Goal: Task Accomplishment & Management: Complete application form

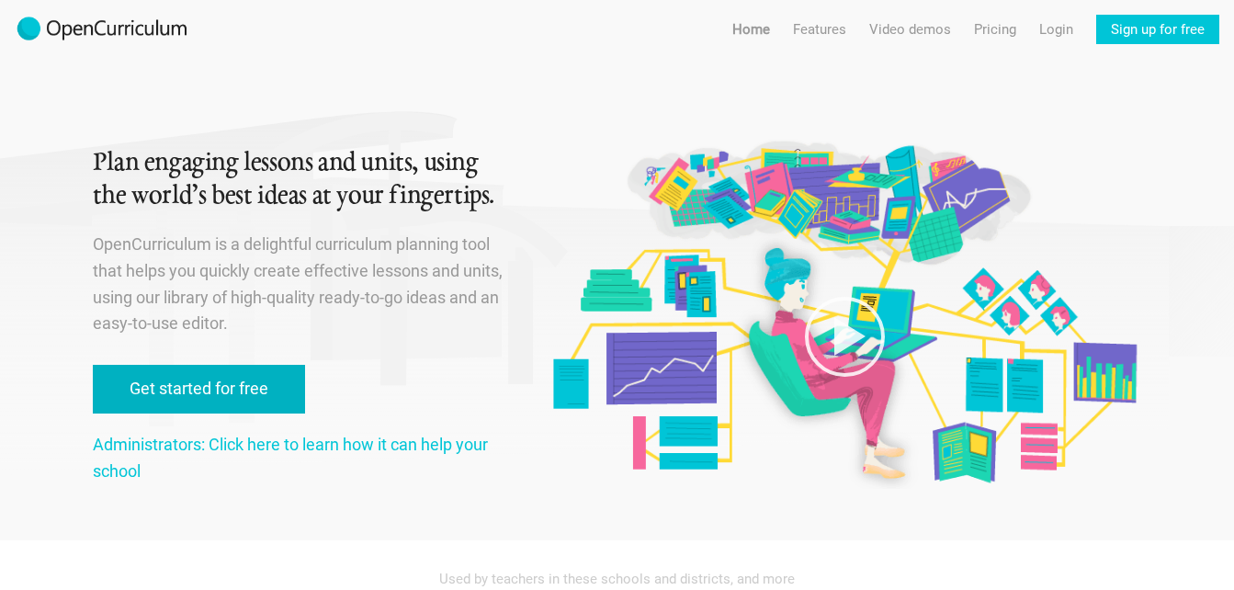
click at [200, 391] on link "Get started for free" at bounding box center [199, 389] width 212 height 49
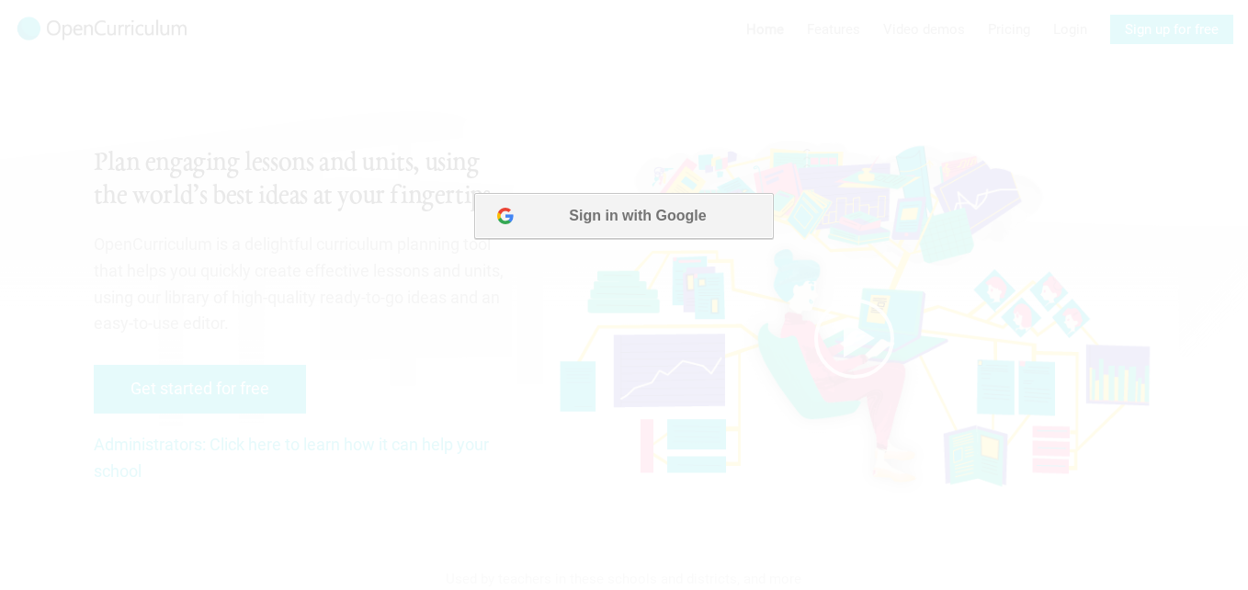
click at [601, 215] on button "Sign in with Google" at bounding box center [623, 216] width 299 height 46
click at [583, 215] on button "Sign in with Google" at bounding box center [623, 216] width 299 height 46
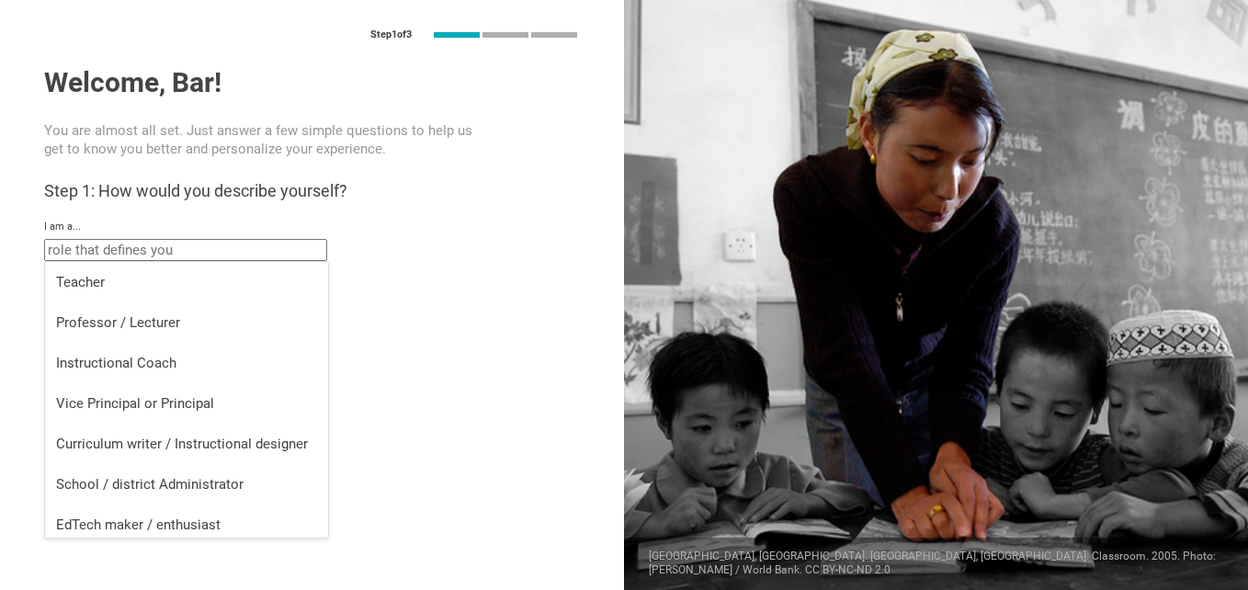
click at [170, 247] on input "text" at bounding box center [185, 250] width 283 height 22
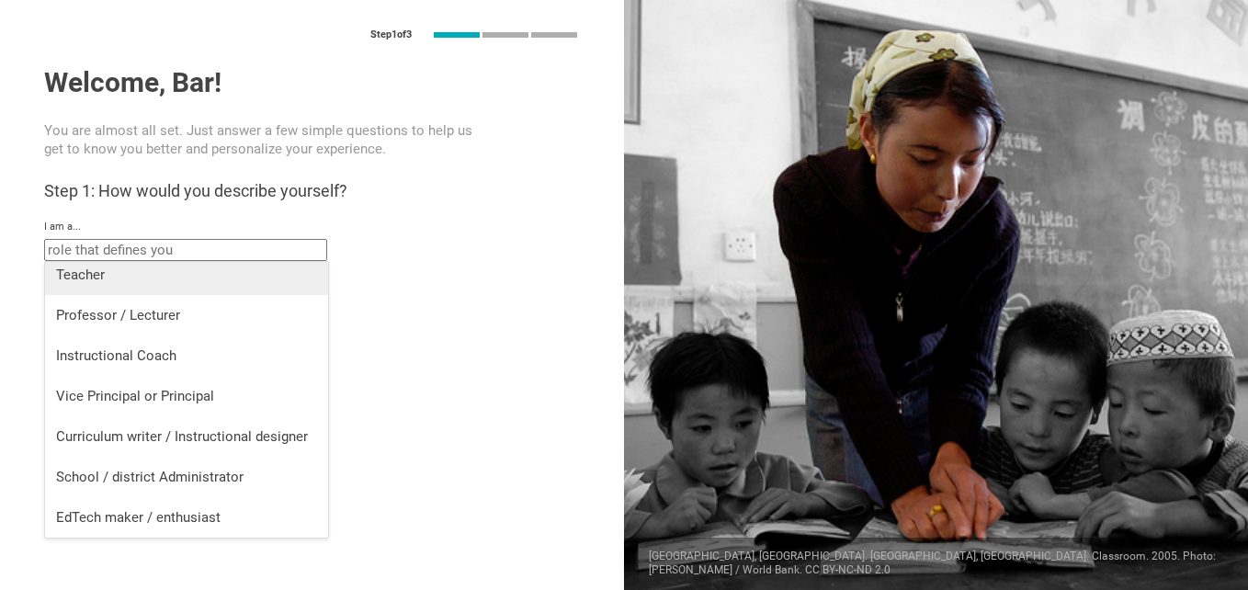
click at [116, 272] on div "Teacher" at bounding box center [186, 275] width 261 height 18
type input "Teacher"
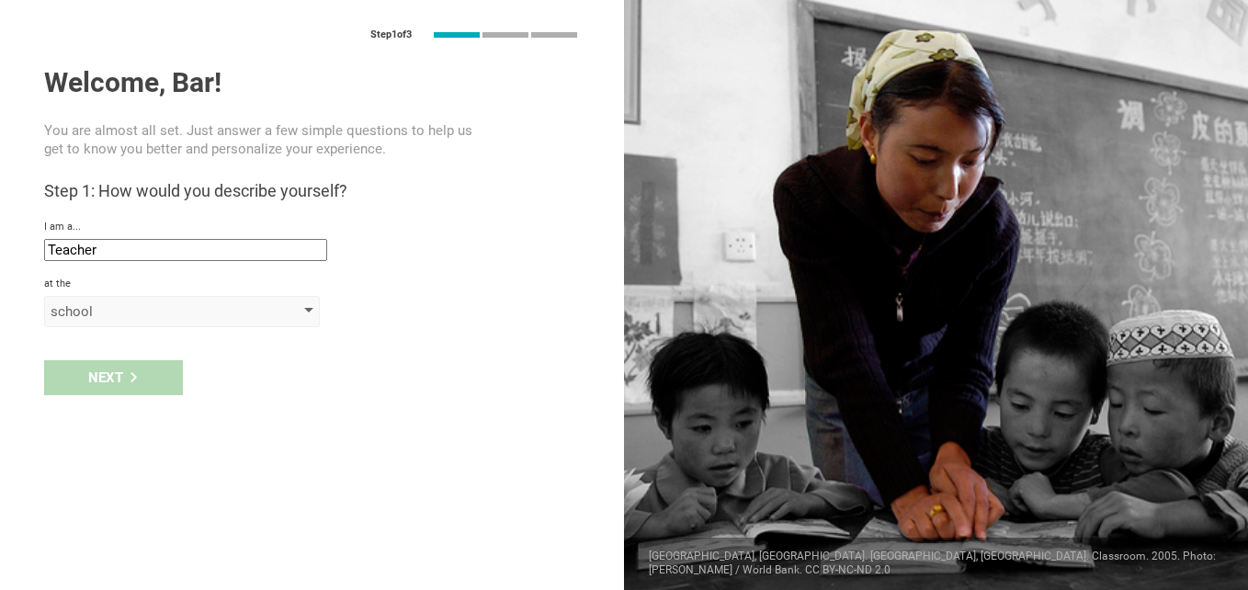
click at [309, 307] on div "school" at bounding box center [182, 311] width 276 height 31
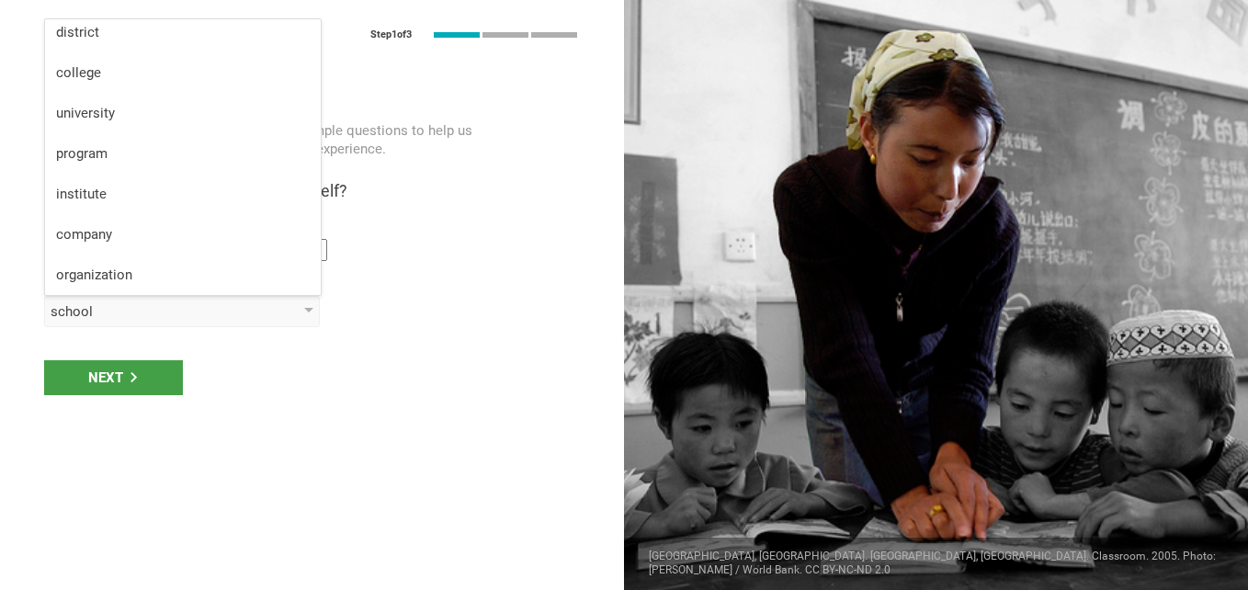
scroll to position [0, 0]
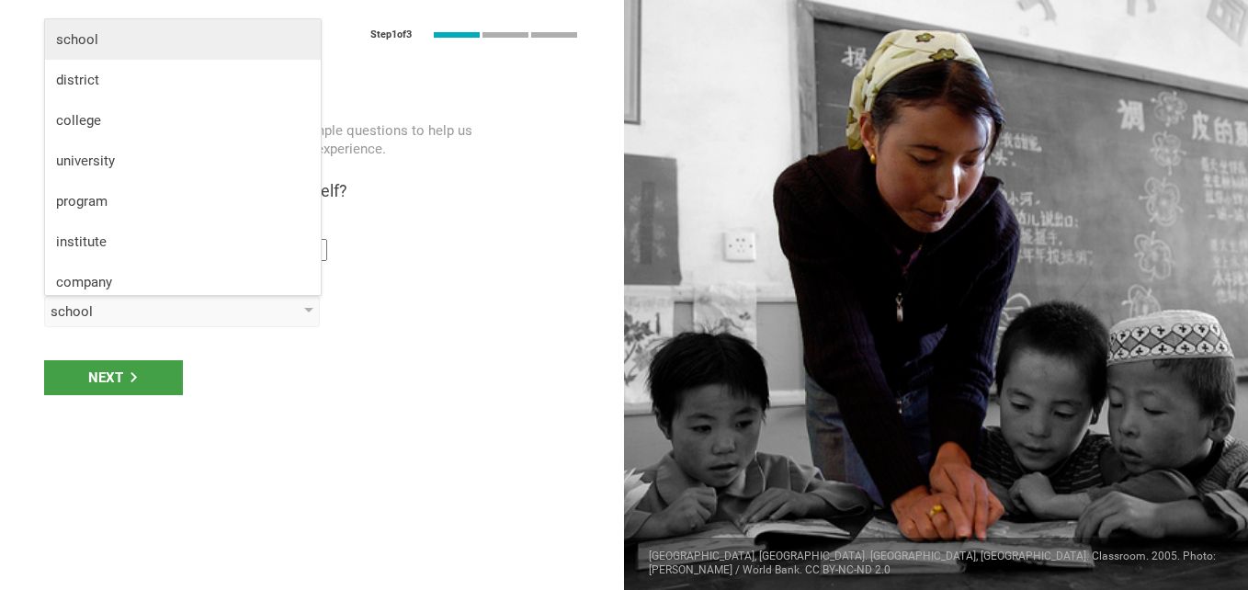
click at [85, 49] on li "school" at bounding box center [183, 39] width 276 height 40
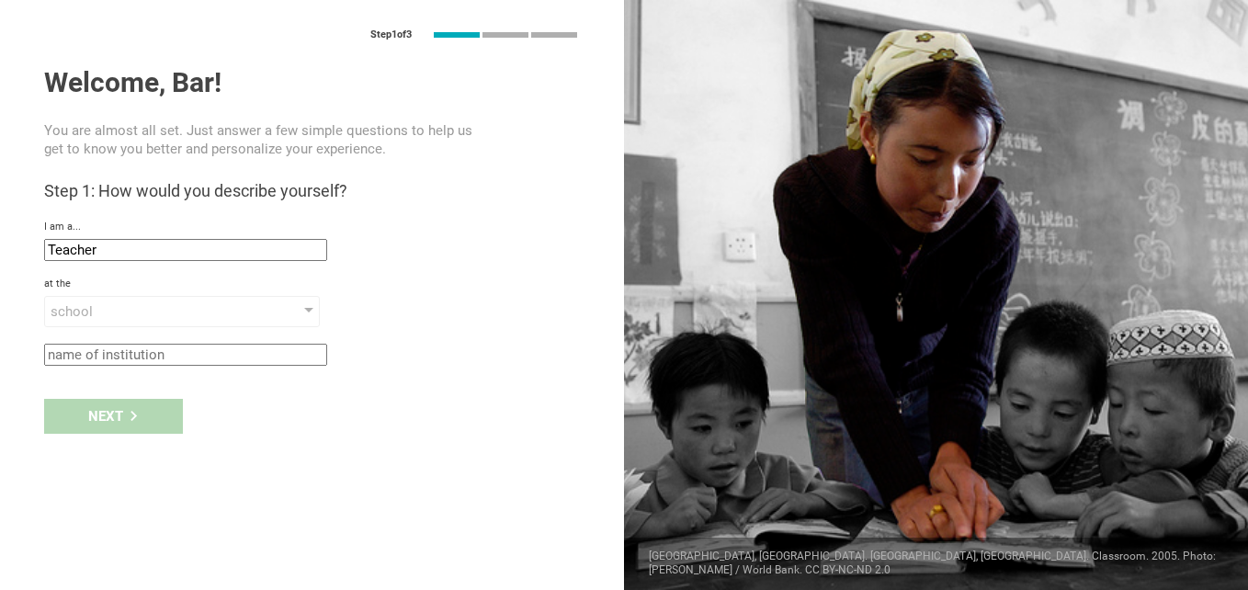
click at [171, 354] on input "text" at bounding box center [185, 355] width 283 height 22
type input "homeschool"
click at [118, 422] on div "Next" at bounding box center [113, 416] width 139 height 35
type input "[GEOGRAPHIC_DATA], [US_STATE]"
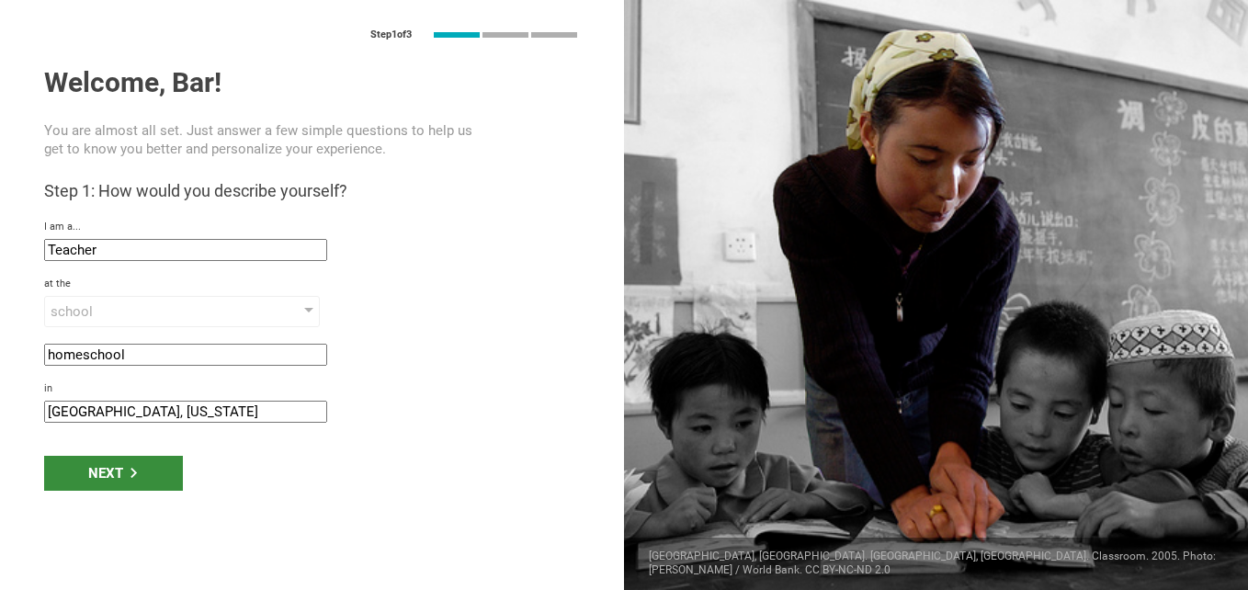
click at [110, 466] on div "Next" at bounding box center [113, 473] width 139 height 35
click at [115, 471] on div "Next" at bounding box center [113, 473] width 139 height 35
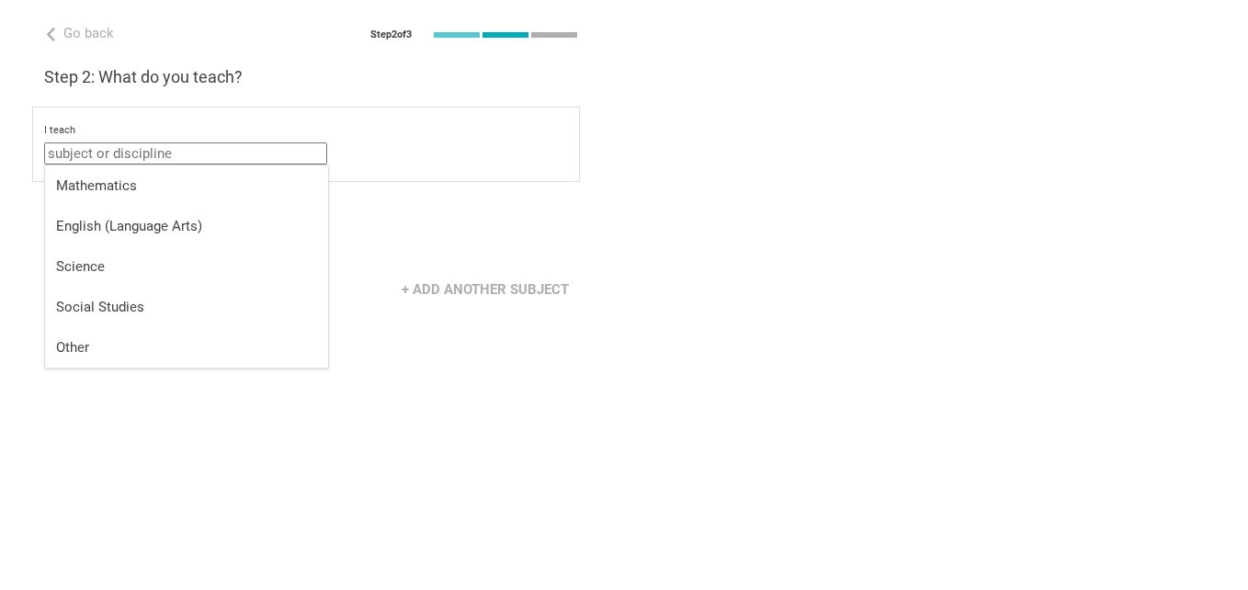
click at [189, 155] on input "text" at bounding box center [185, 153] width 283 height 22
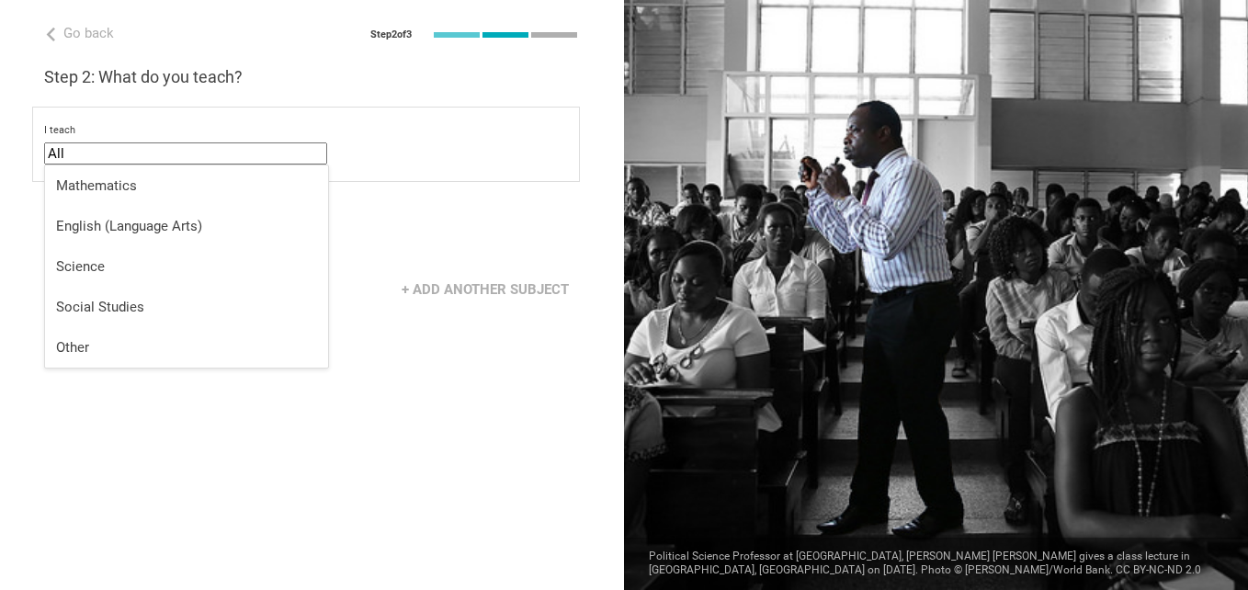
click at [164, 459] on div "Go back Step 2 of 3 Welcome, Bar! You are almost all set. Just answer a few sim…" at bounding box center [312, 295] width 624 height 590
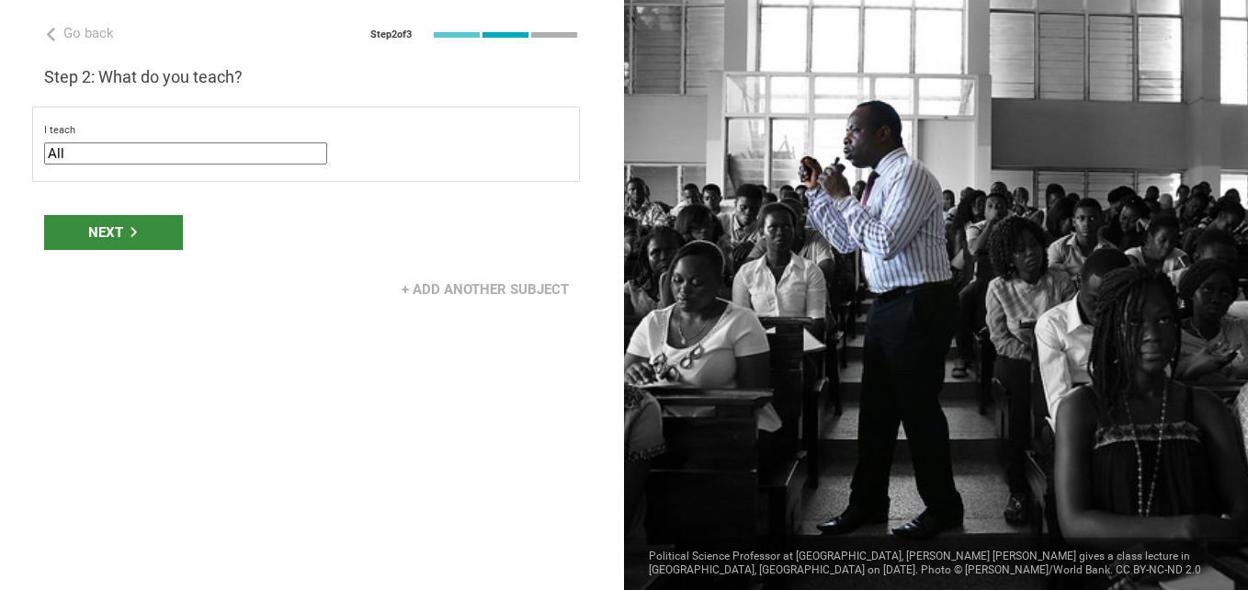
click at [116, 232] on div "Next" at bounding box center [113, 232] width 139 height 35
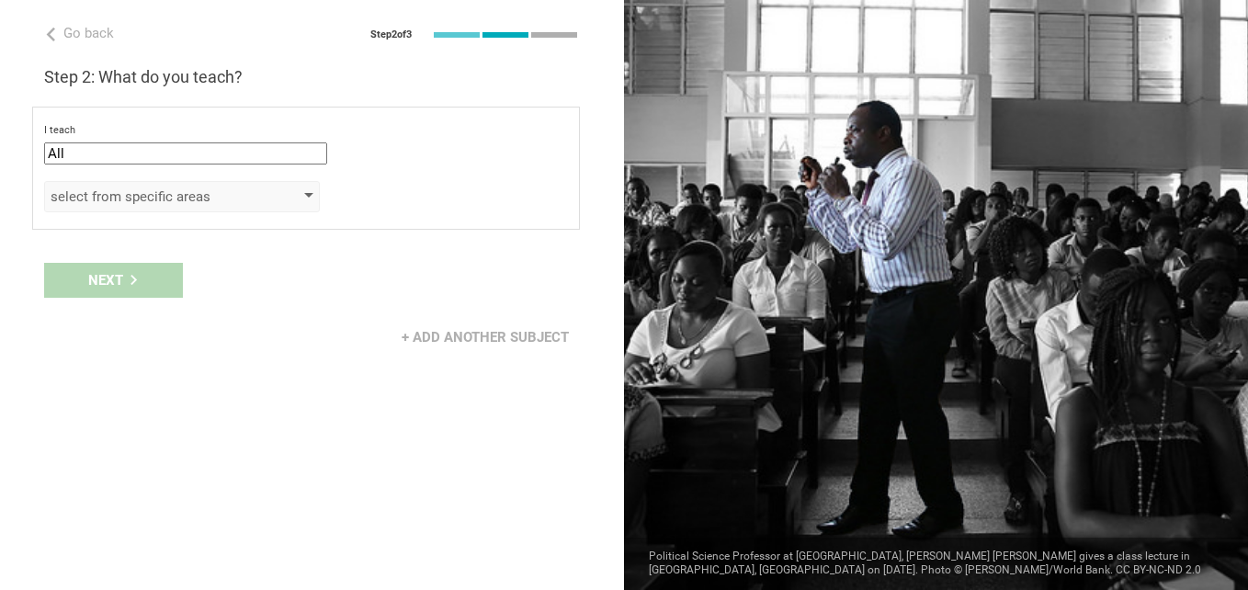
click at [305, 200] on div "select from specific areas" at bounding box center [182, 196] width 276 height 31
click at [288, 200] on div "select from specific areas" at bounding box center [182, 196] width 276 height 31
click at [310, 192] on div "select from specific areas" at bounding box center [182, 196] width 276 height 31
click at [197, 184] on div "select from specific areas" at bounding box center [182, 196] width 276 height 31
click at [67, 147] on input "All" at bounding box center [185, 153] width 283 height 22
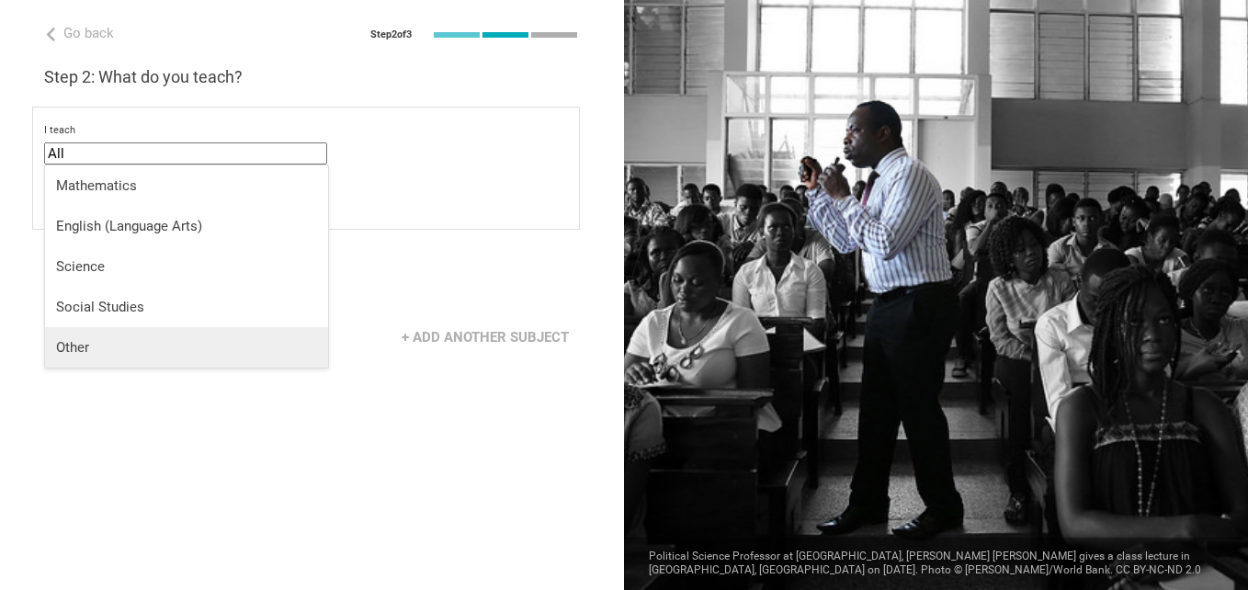
drag, startPoint x: 75, startPoint y: 348, endPoint x: 80, endPoint y: 338, distance: 11.1
click at [75, 347] on div "Other" at bounding box center [186, 347] width 261 height 18
type input "Other"
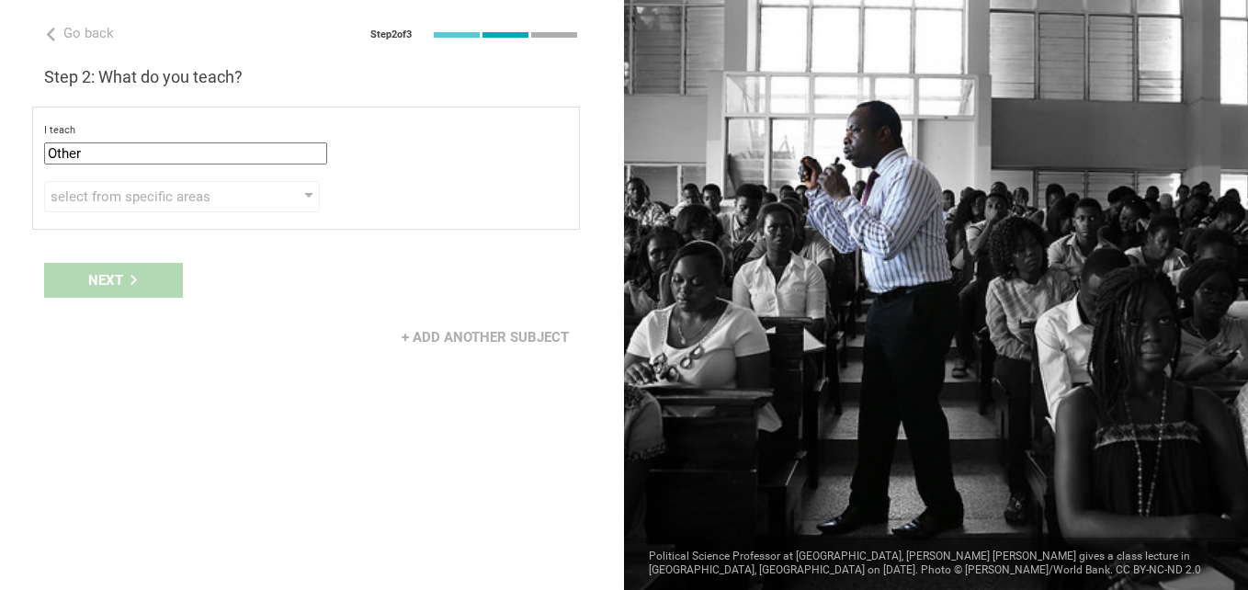
click at [106, 287] on div "Next" at bounding box center [312, 280] width 624 height 57
drag, startPoint x: 191, startPoint y: 210, endPoint x: 214, endPoint y: 193, distance: 28.3
click at [208, 198] on div "Go back Step 2 of 3 Welcome, Bar! You are almost all set. Just answer a few sim…" at bounding box center [312, 295] width 624 height 590
click at [233, 199] on div "select from specific areas" at bounding box center [156, 196] width 210 height 18
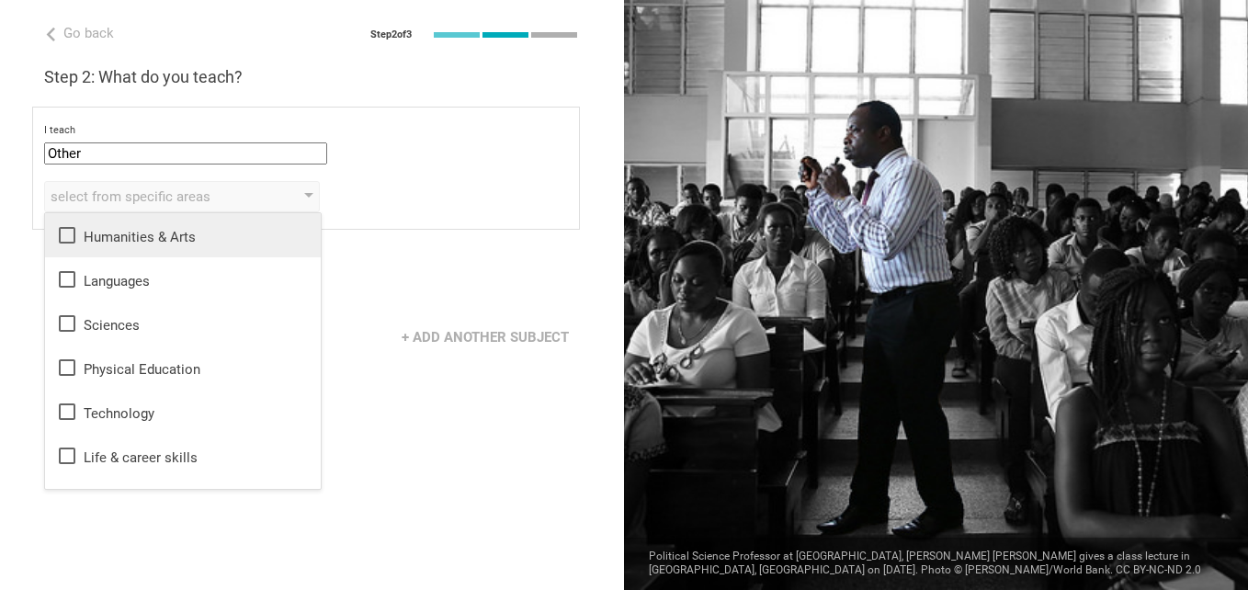
click at [66, 230] on icon at bounding box center [67, 235] width 22 height 22
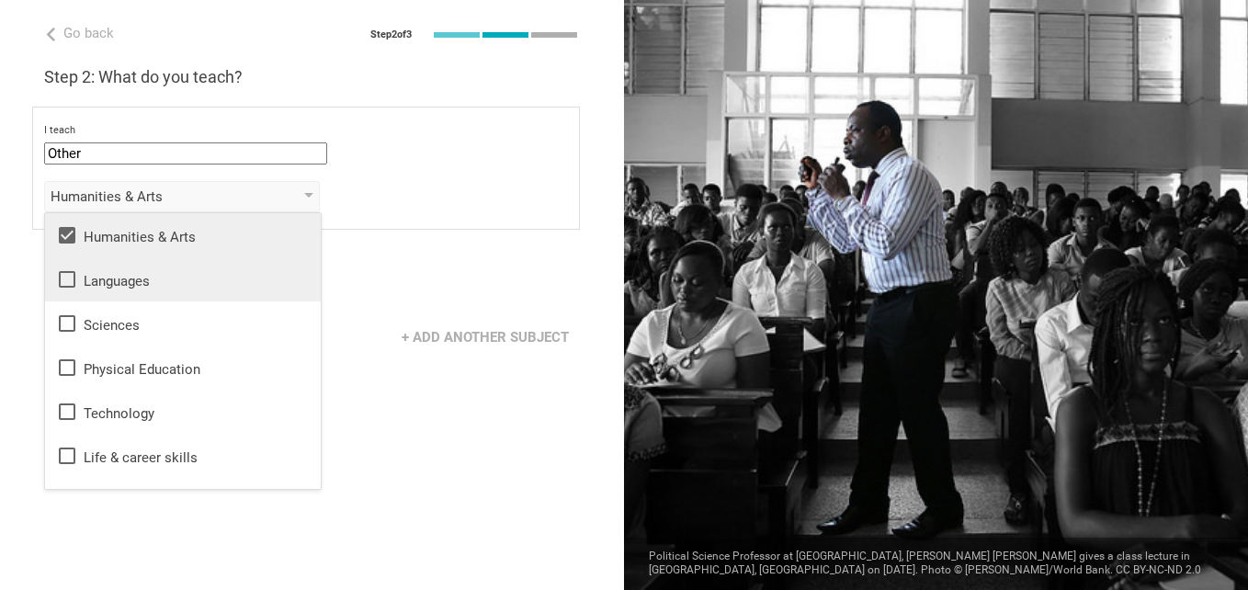
click at [70, 286] on icon at bounding box center [67, 279] width 17 height 17
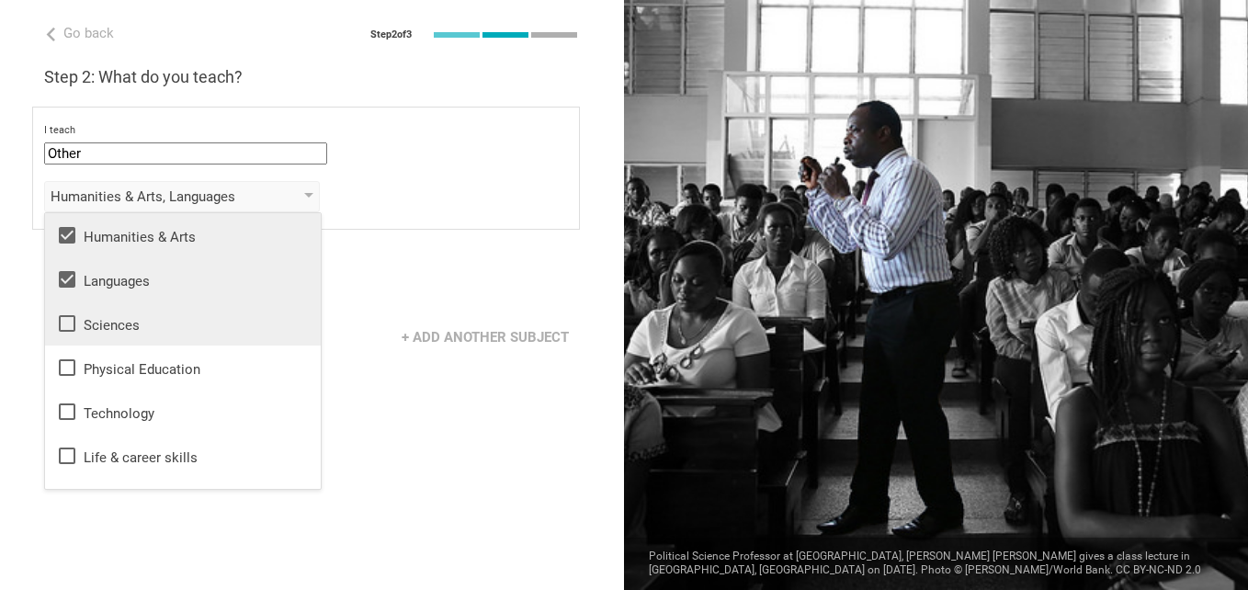
click at [67, 320] on icon at bounding box center [67, 323] width 22 height 22
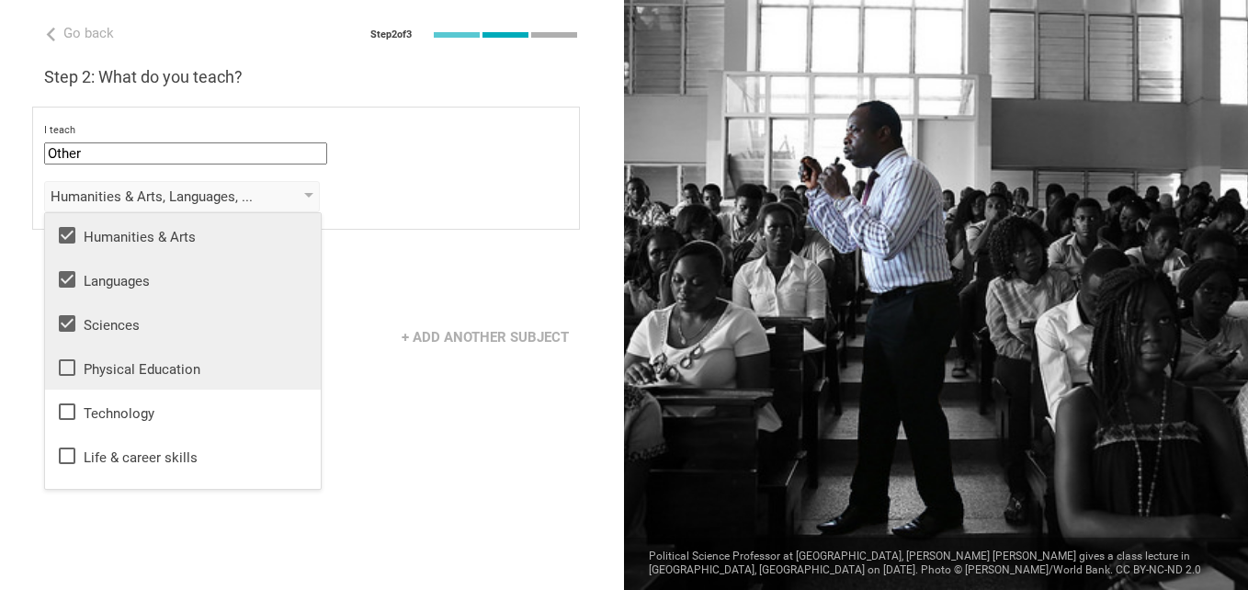
click at [63, 370] on icon at bounding box center [67, 368] width 22 height 22
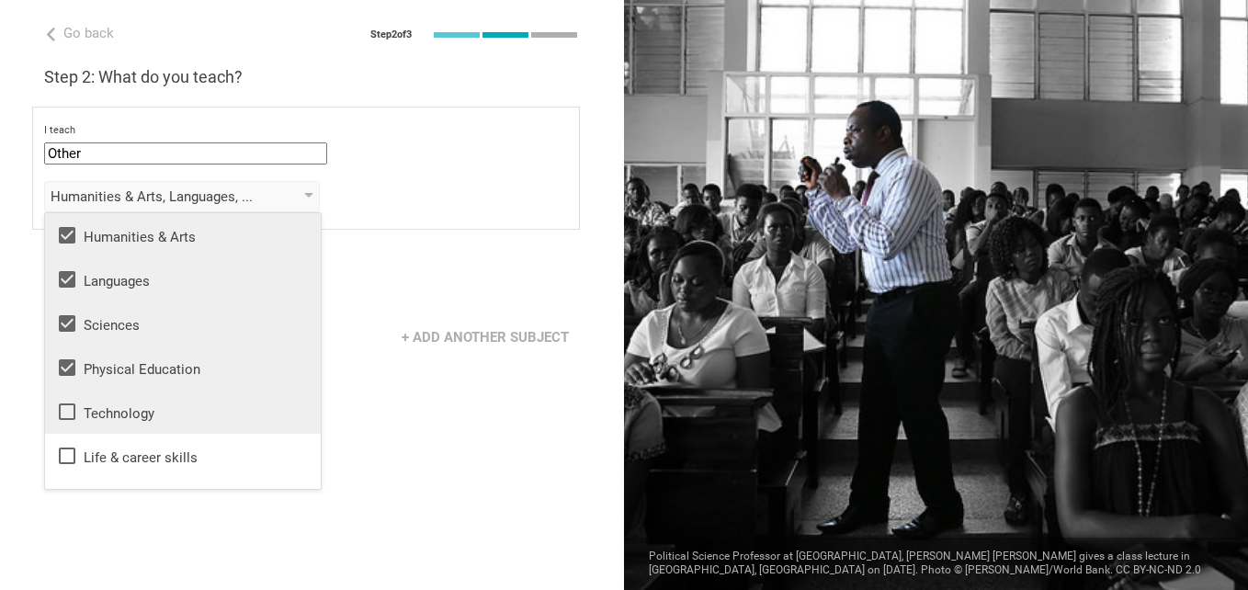
click at [64, 414] on icon at bounding box center [67, 412] width 22 height 22
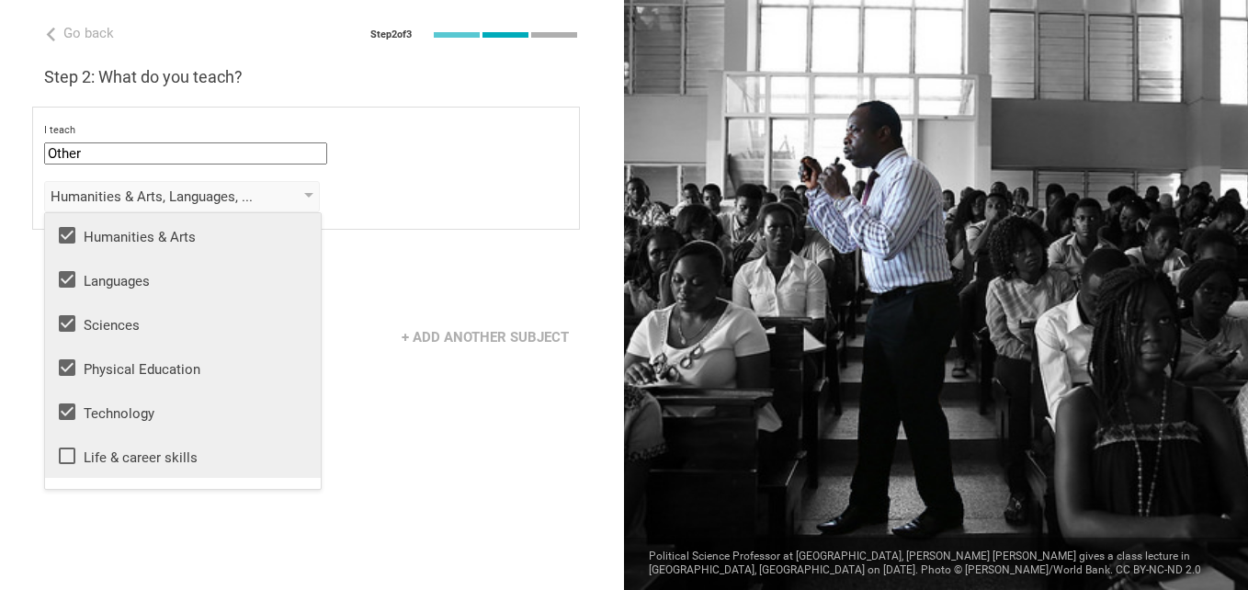
click at [67, 452] on icon at bounding box center [67, 456] width 22 height 22
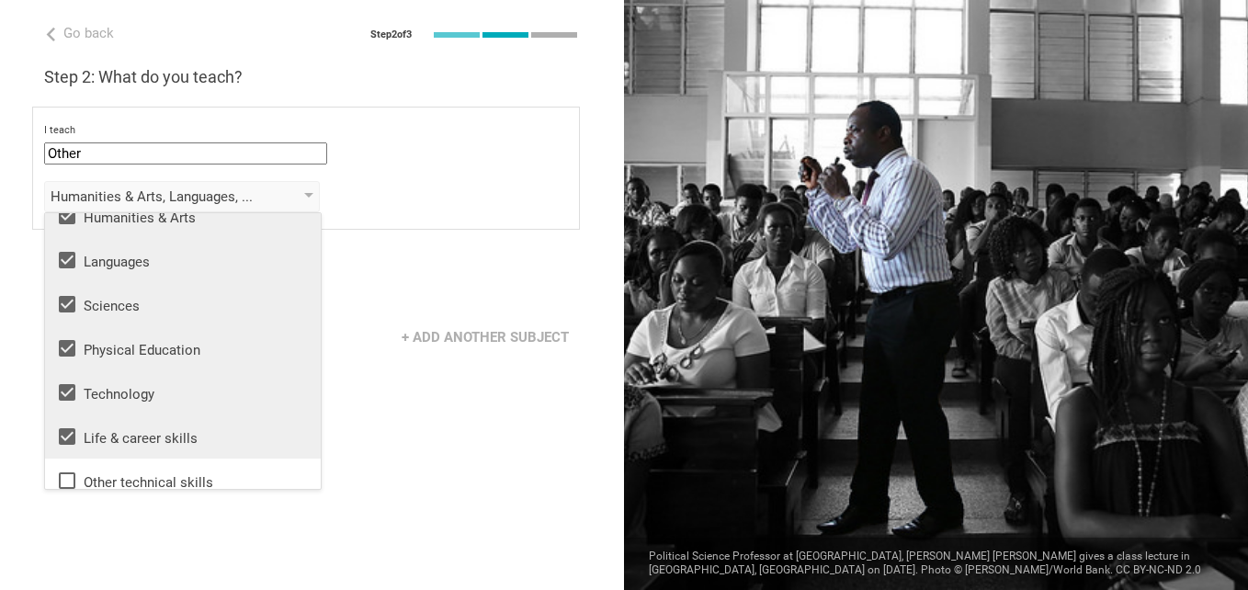
scroll to position [33, 0]
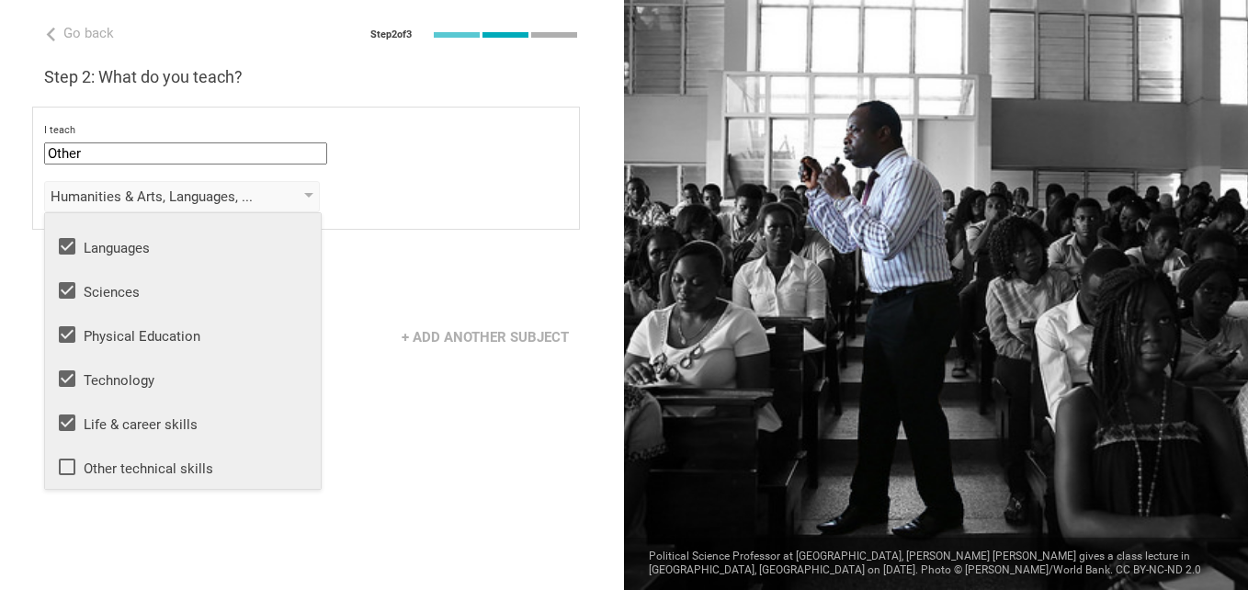
click at [70, 464] on icon at bounding box center [67, 467] width 22 height 22
drag, startPoint x: 351, startPoint y: 436, endPoint x: 344, endPoint y: 416, distance: 20.7
click at [349, 426] on div "Go back Step 2 of 3 Welcome, Bar! You are almost all set. Just answer a few sim…" at bounding box center [312, 295] width 624 height 590
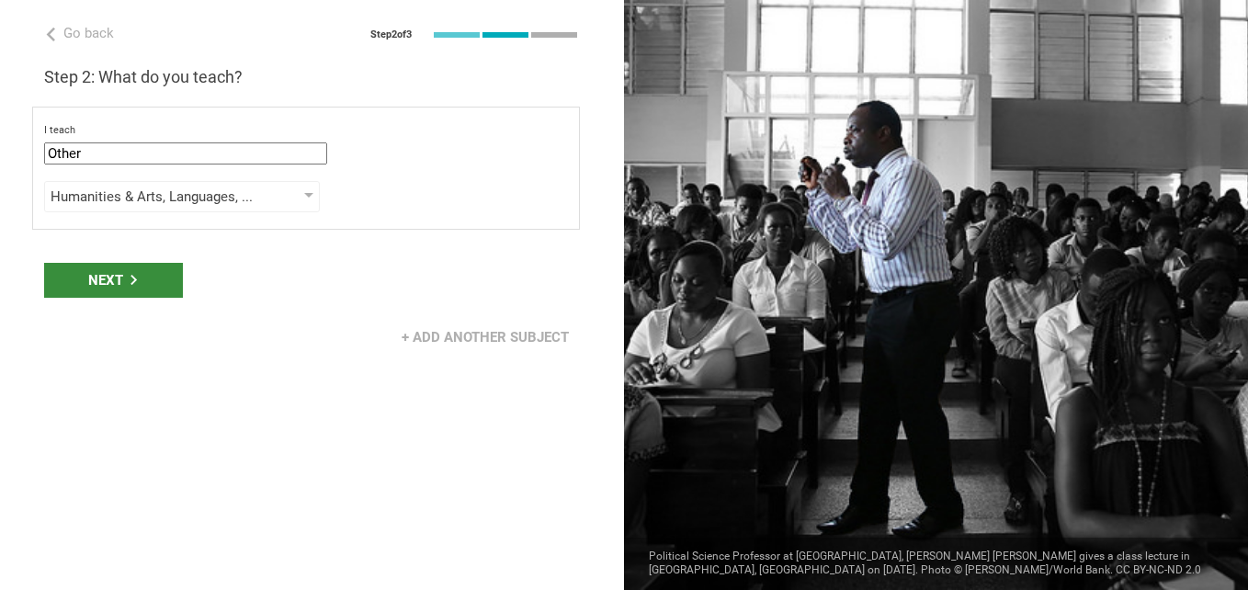
click at [110, 295] on div "Next" at bounding box center [113, 280] width 139 height 35
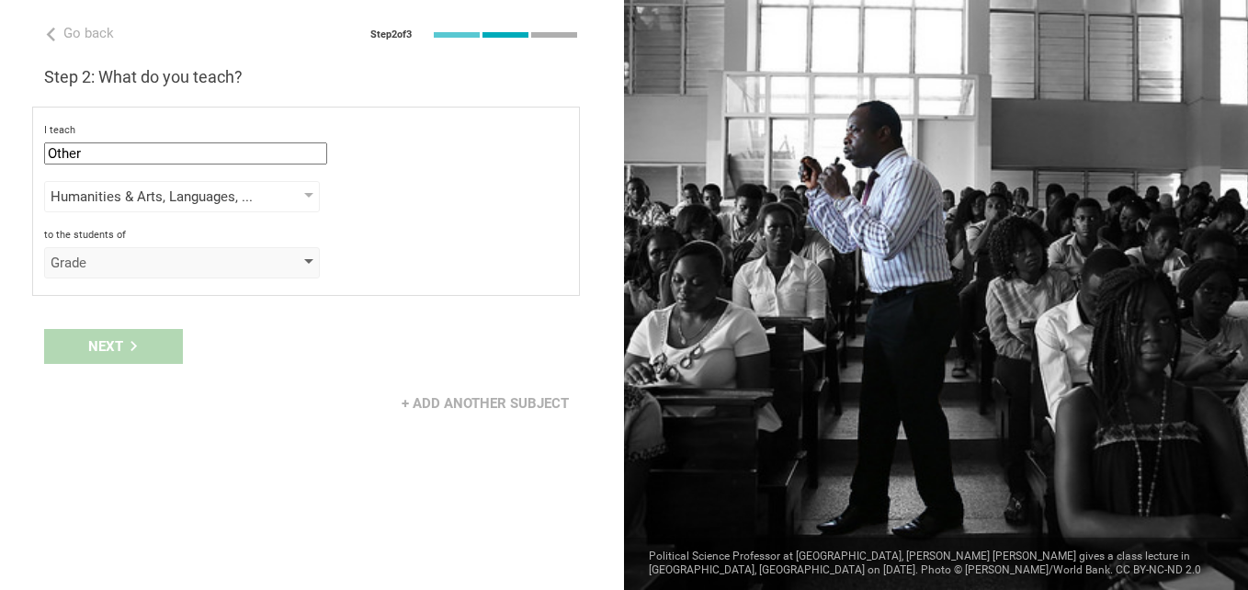
click at [306, 263] on div at bounding box center [308, 262] width 9 height 7
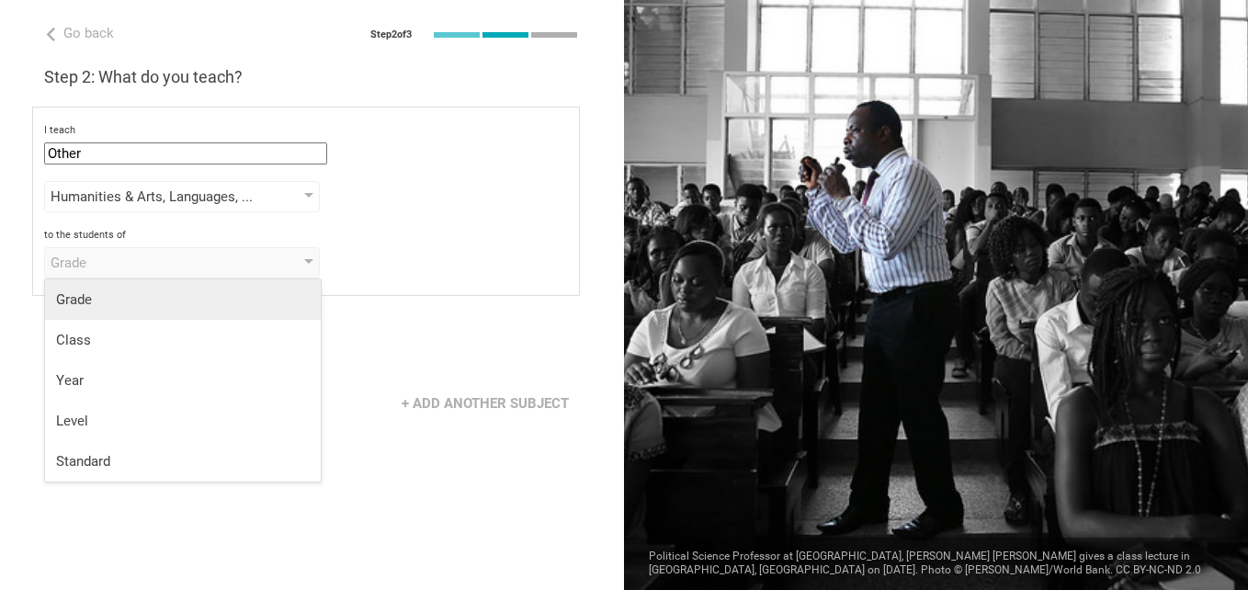
click at [158, 295] on div "Grade" at bounding box center [183, 299] width 254 height 18
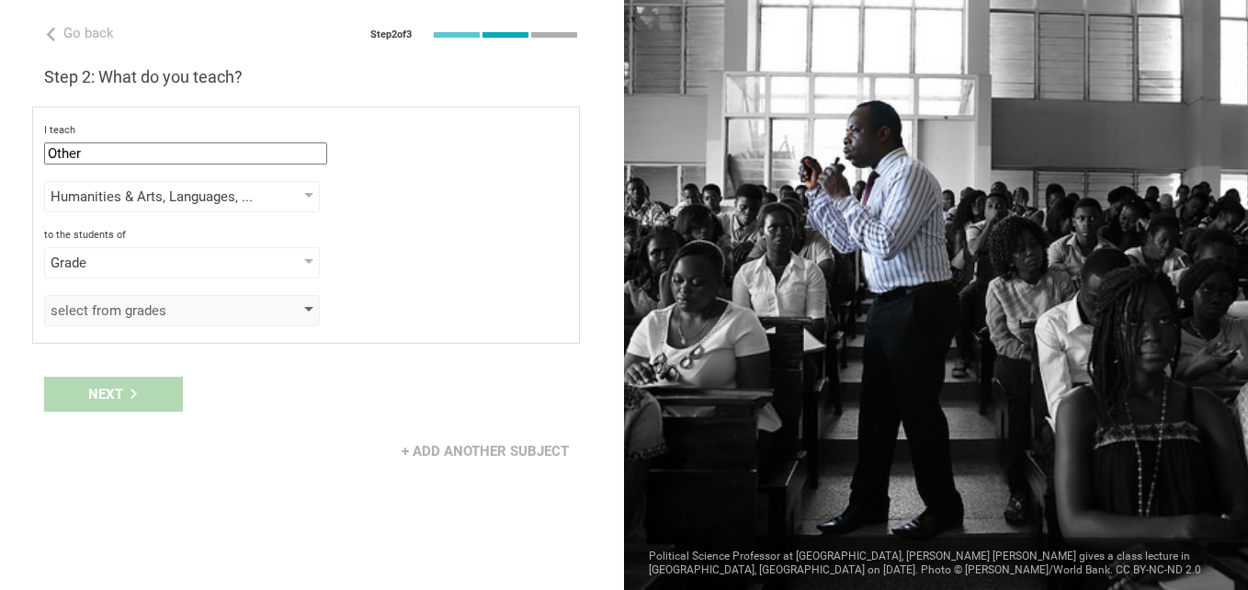
click at [306, 303] on div "select from grades" at bounding box center [182, 310] width 276 height 31
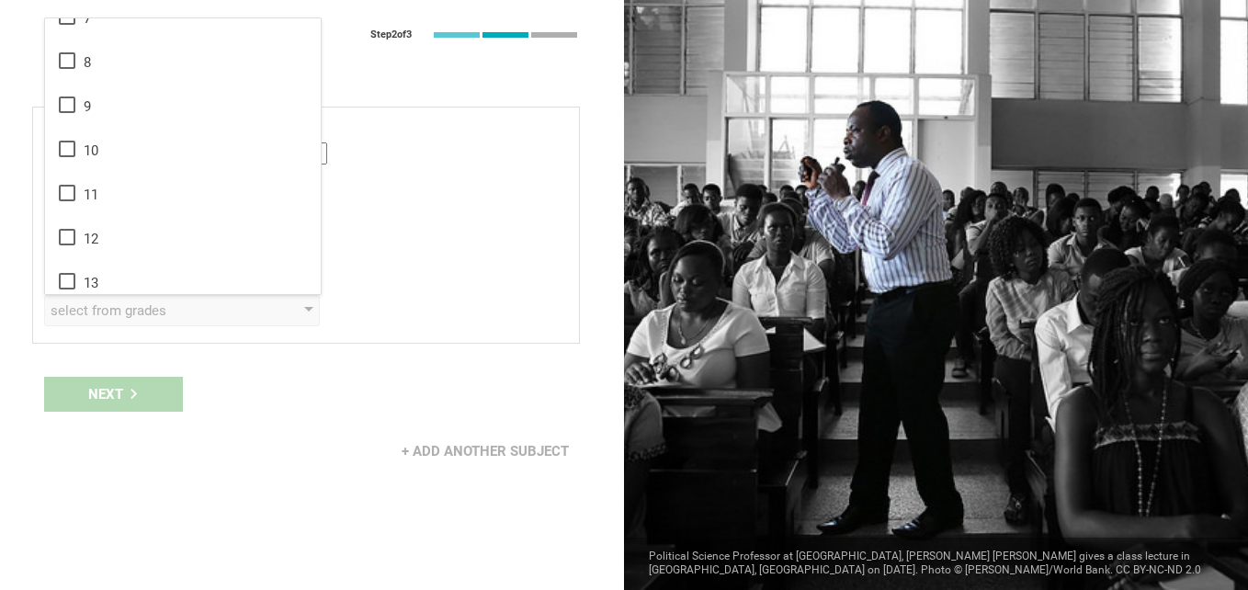
scroll to position [298, 0]
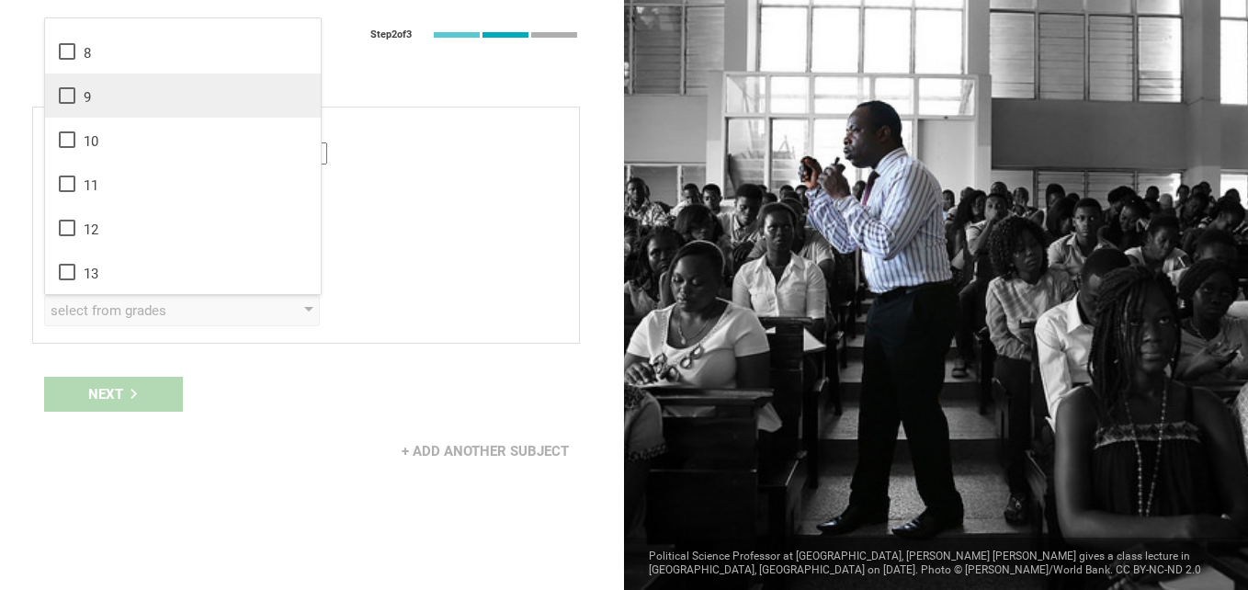
click at [74, 96] on icon at bounding box center [67, 95] width 17 height 17
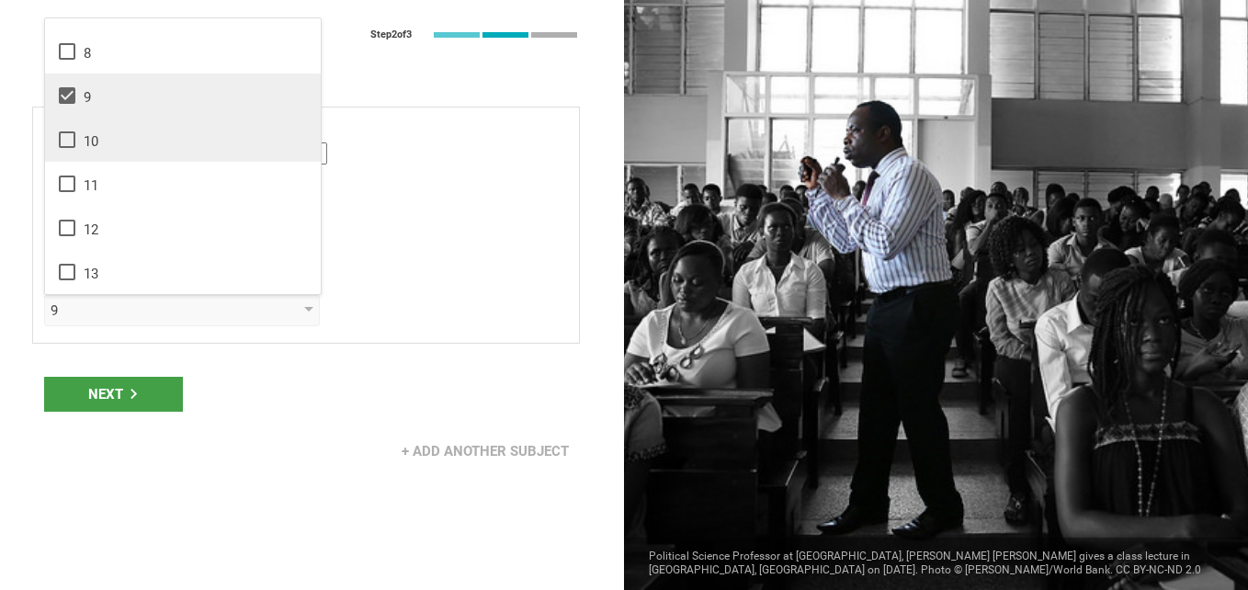
click at [65, 138] on icon at bounding box center [67, 140] width 22 height 22
click at [103, 391] on div "Next" at bounding box center [113, 394] width 139 height 35
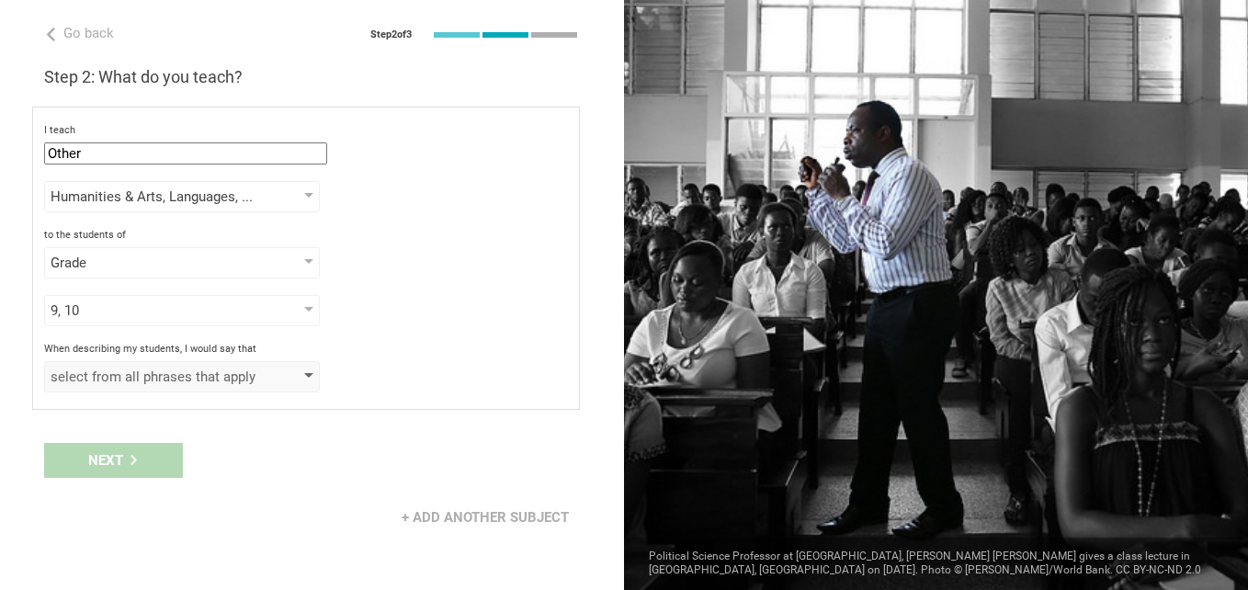
click at [308, 375] on div at bounding box center [308, 376] width 9 height 7
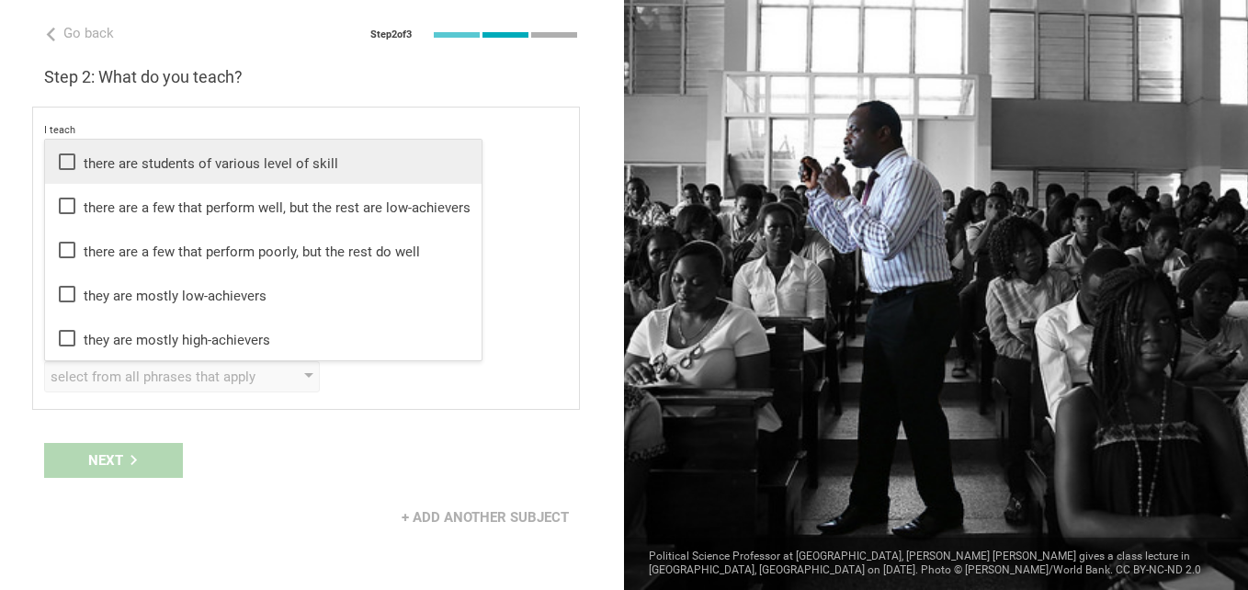
click at [65, 165] on icon at bounding box center [67, 162] width 22 height 22
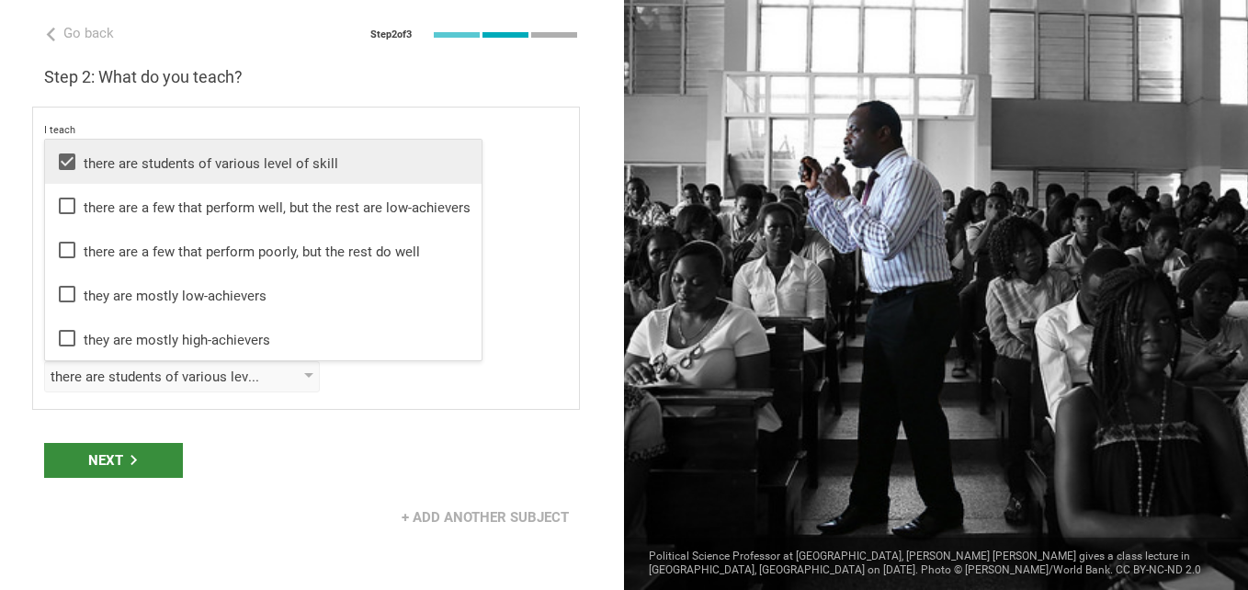
click at [114, 456] on div "Next" at bounding box center [113, 460] width 139 height 35
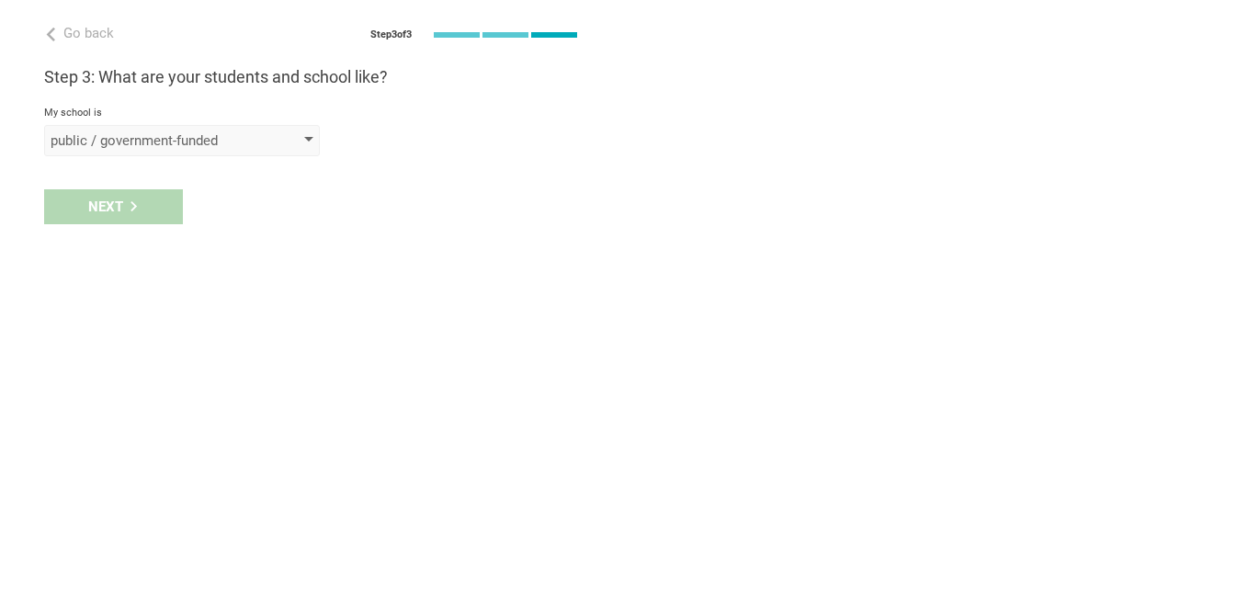
click at [304, 135] on div "public / government-funded" at bounding box center [182, 140] width 276 height 31
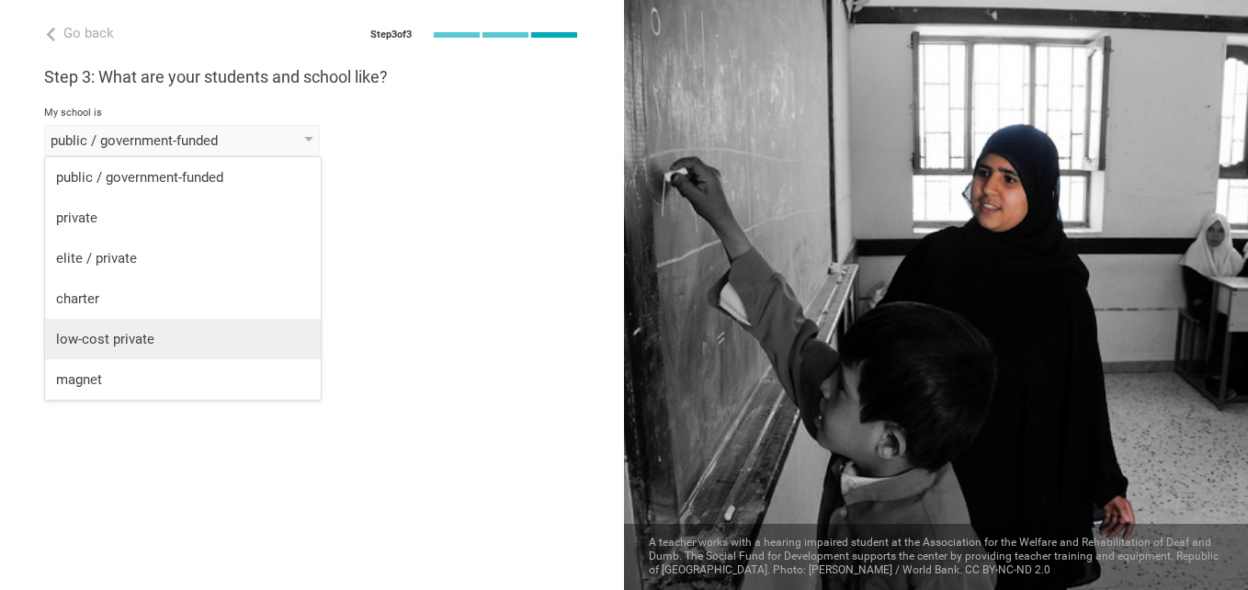
click at [85, 339] on div "low-cost private" at bounding box center [183, 339] width 254 height 18
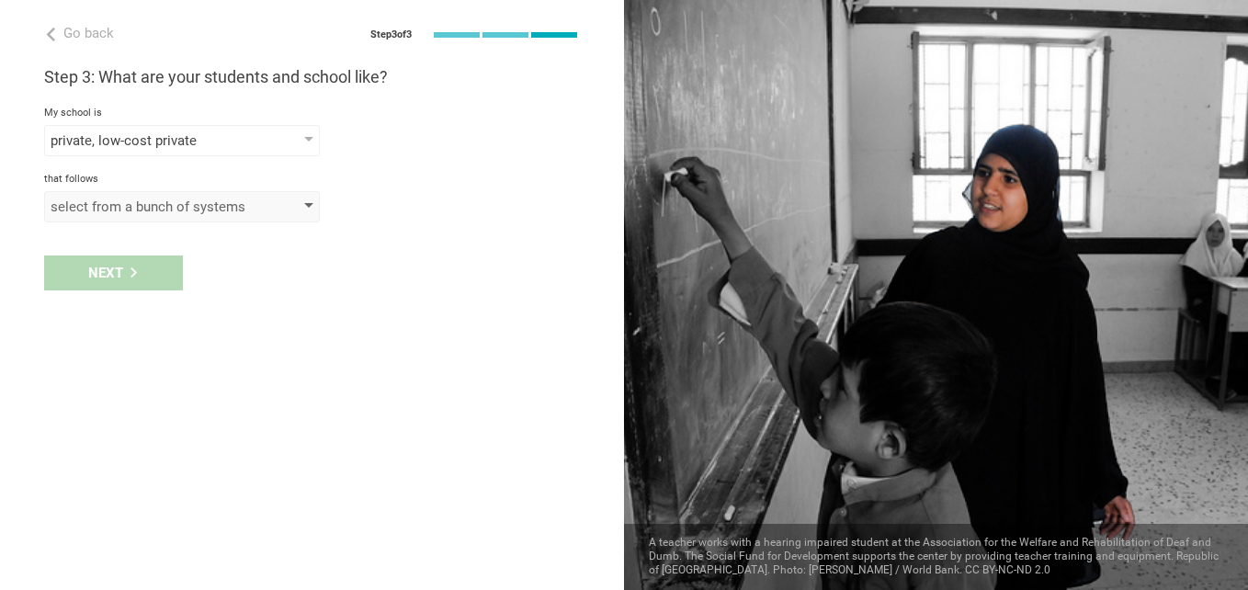
click at [312, 200] on div "select from a bunch of systems" at bounding box center [182, 206] width 276 height 31
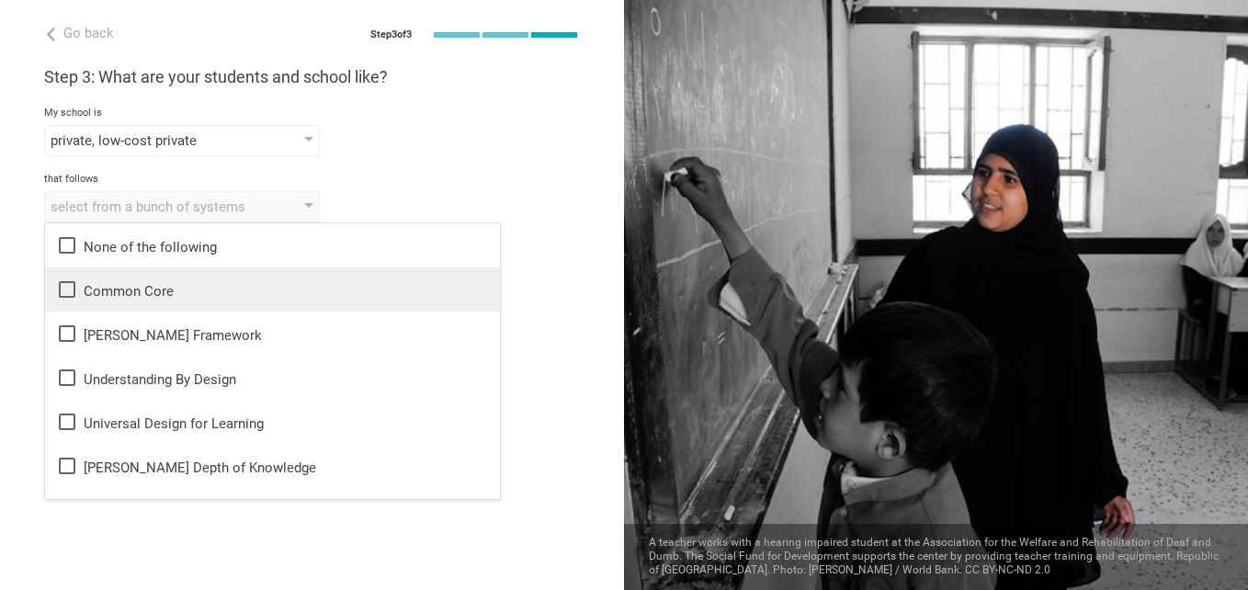
click at [77, 287] on icon at bounding box center [67, 289] width 22 height 22
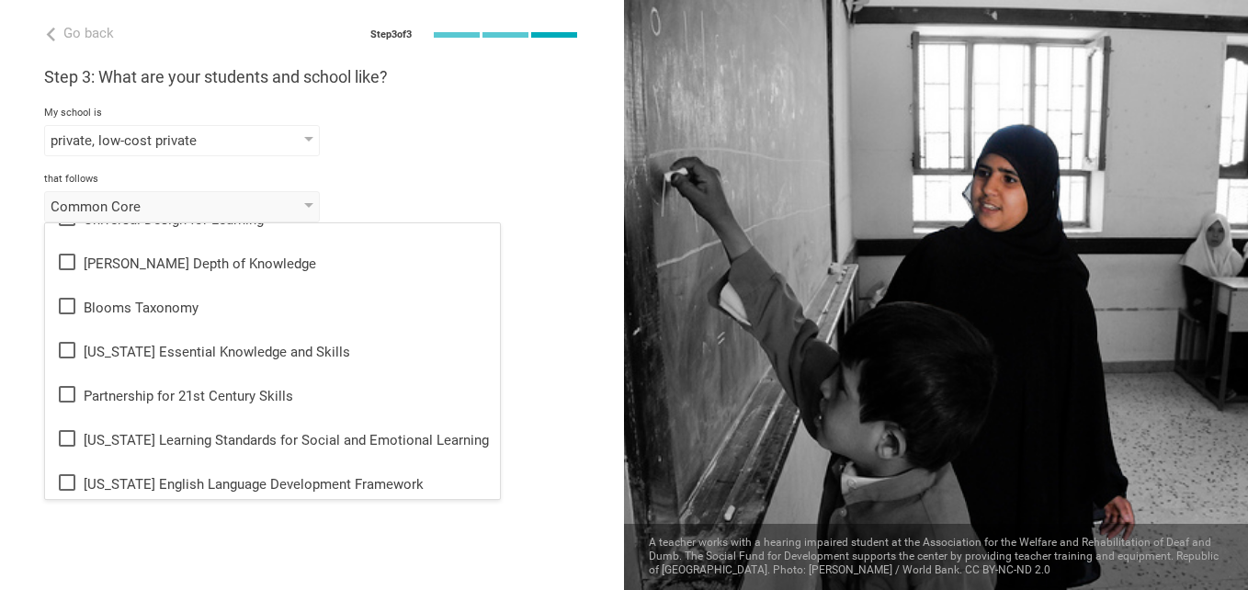
scroll to position [210, 0]
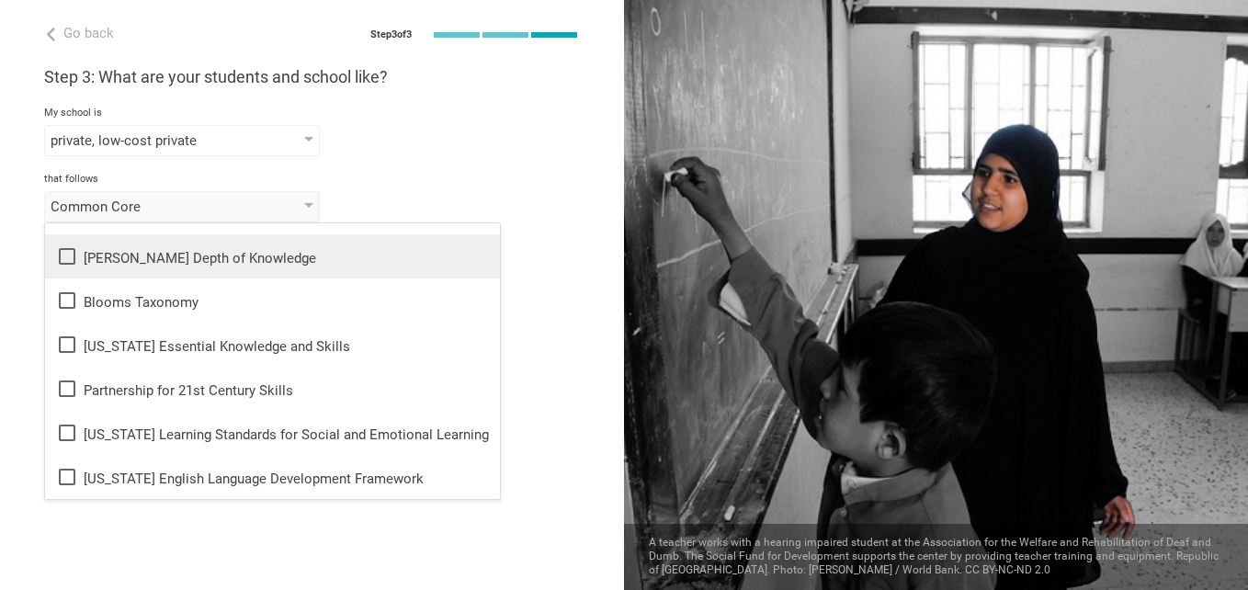
click at [68, 256] on icon at bounding box center [67, 256] width 22 height 22
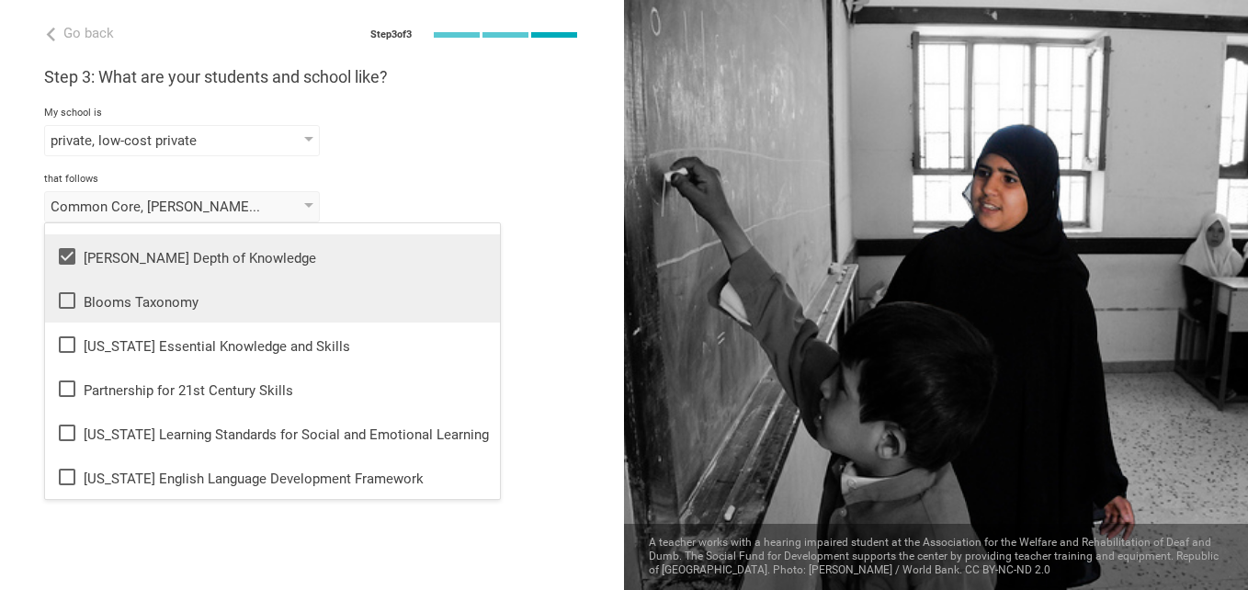
click at [71, 308] on icon at bounding box center [67, 300] width 17 height 17
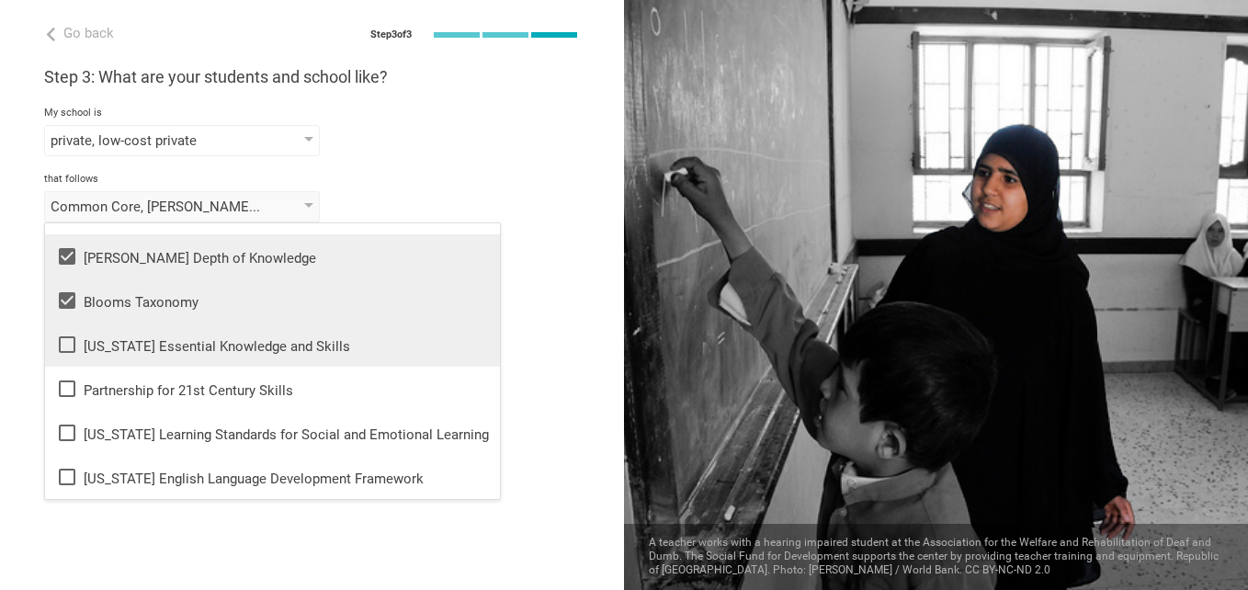
click at [68, 341] on icon at bounding box center [67, 345] width 22 height 22
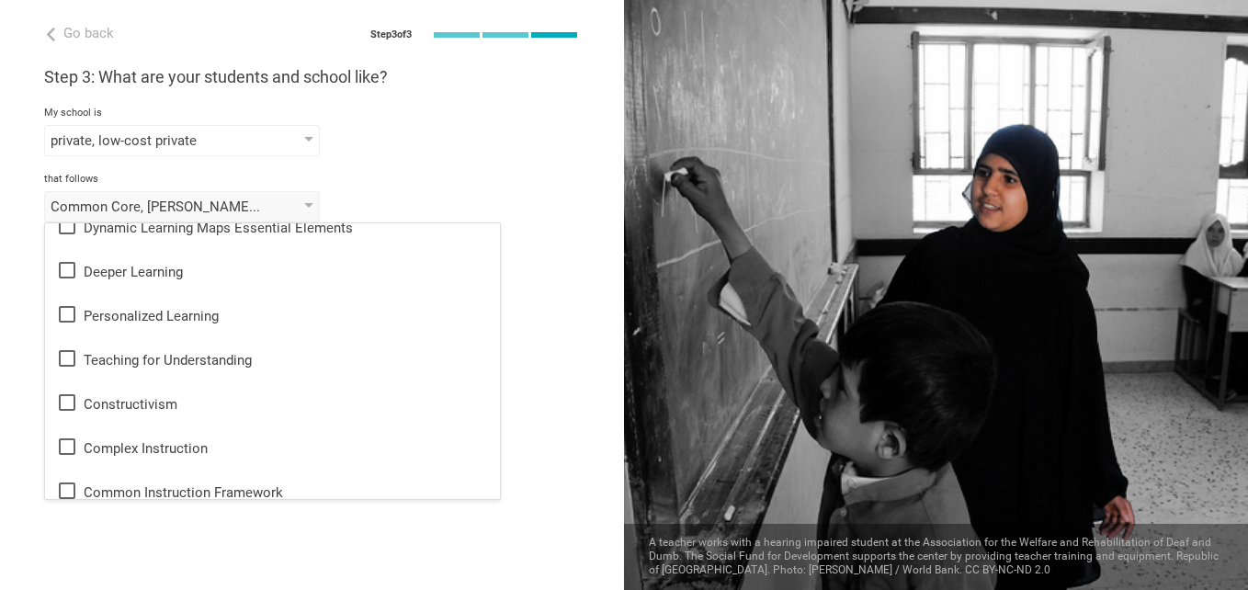
scroll to position [554, 0]
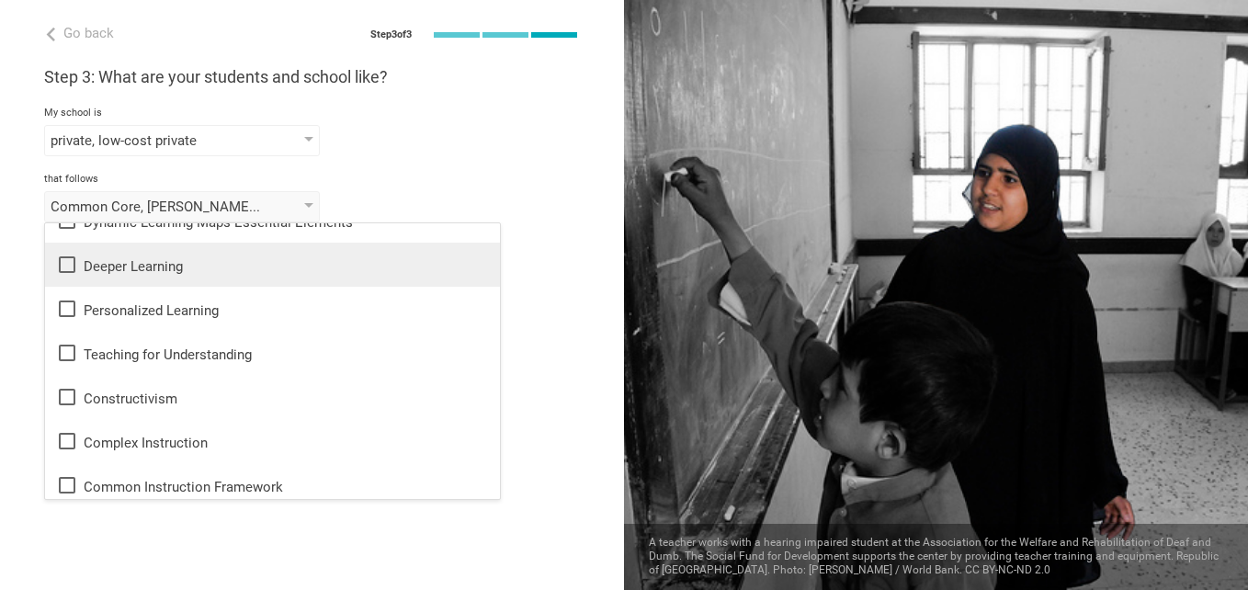
click at [65, 265] on icon at bounding box center [67, 265] width 22 height 22
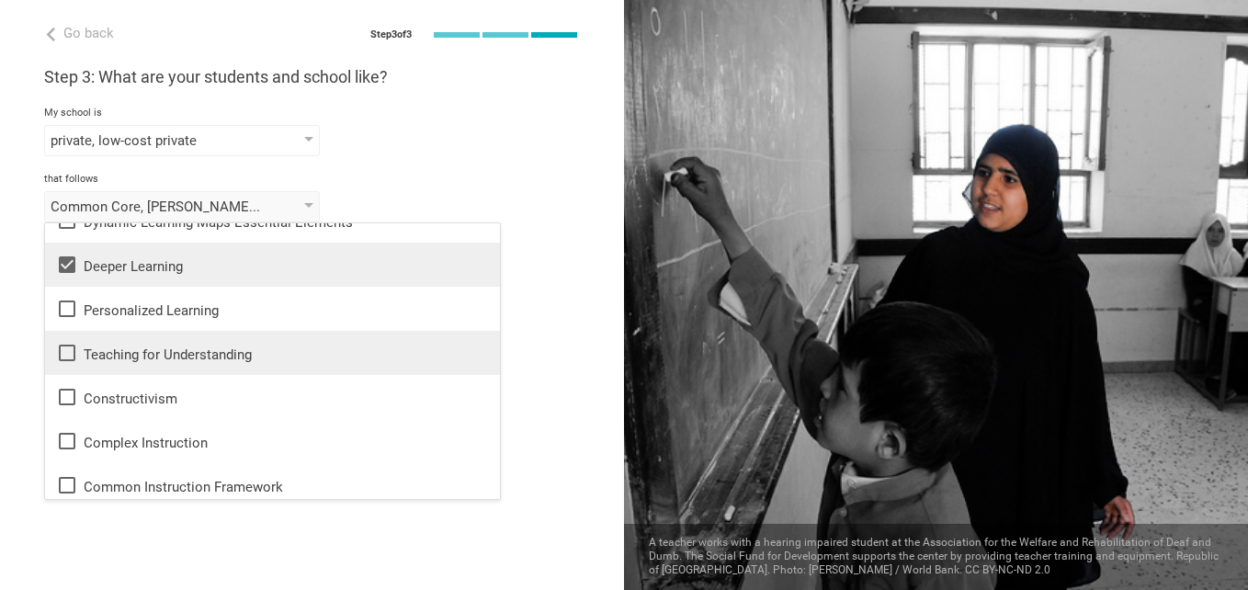
click at [66, 349] on icon at bounding box center [67, 353] width 22 height 22
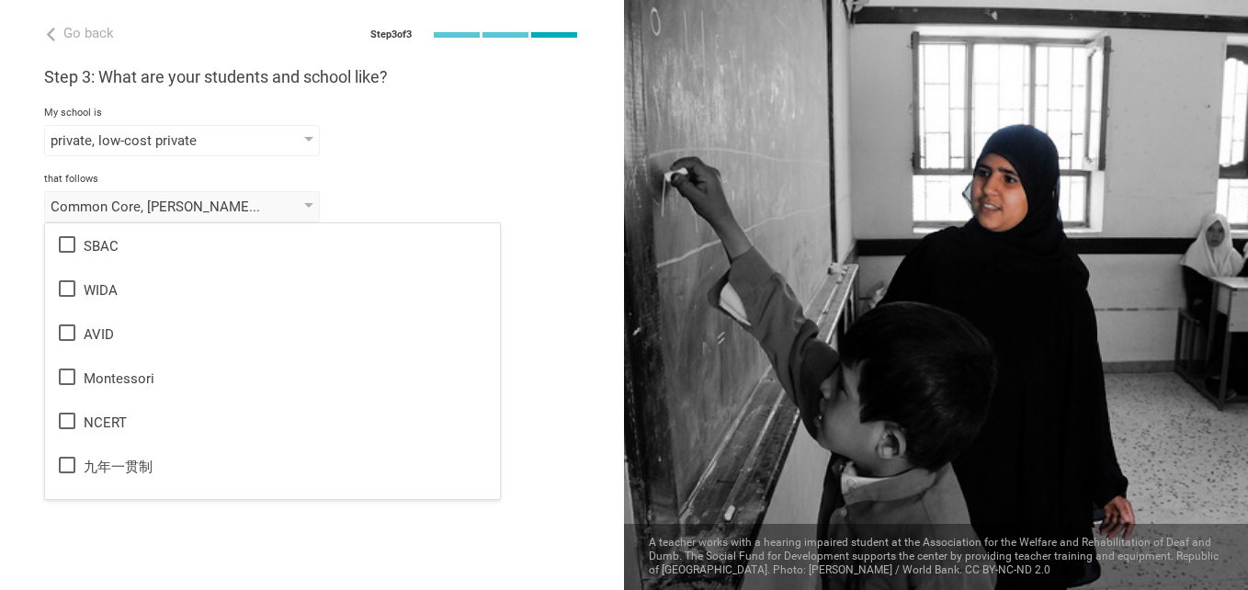
scroll to position [1092, 0]
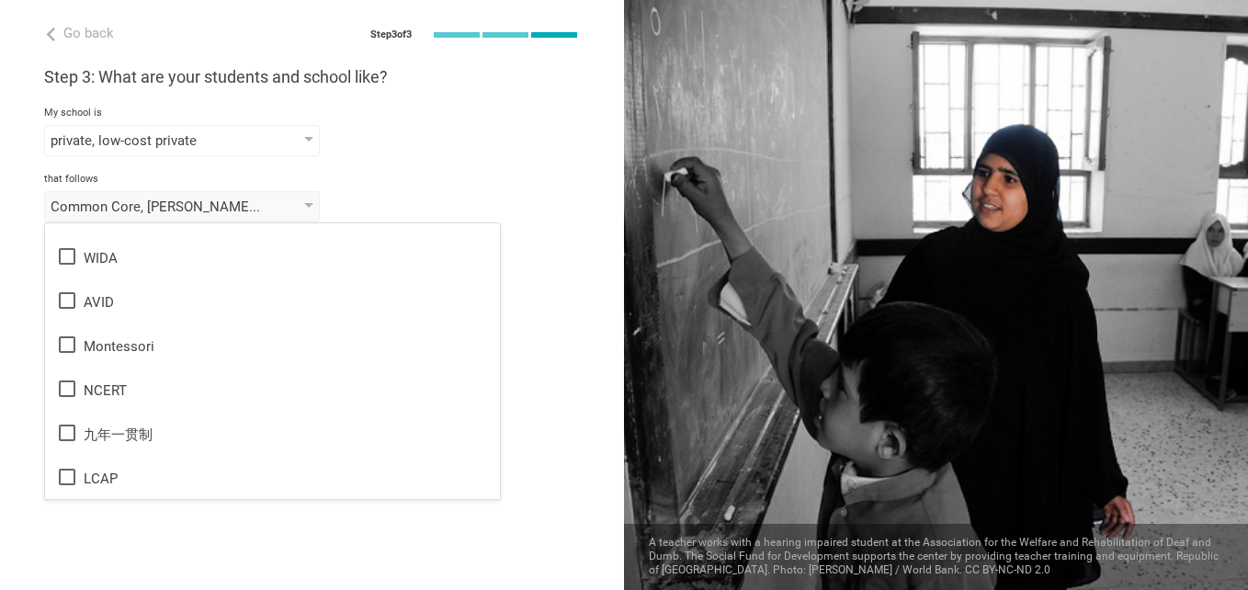
click at [498, 414] on div "Go back Step 3 of 3 Welcome, Bar! You are almost all set. Just answer a few sim…" at bounding box center [312, 295] width 624 height 590
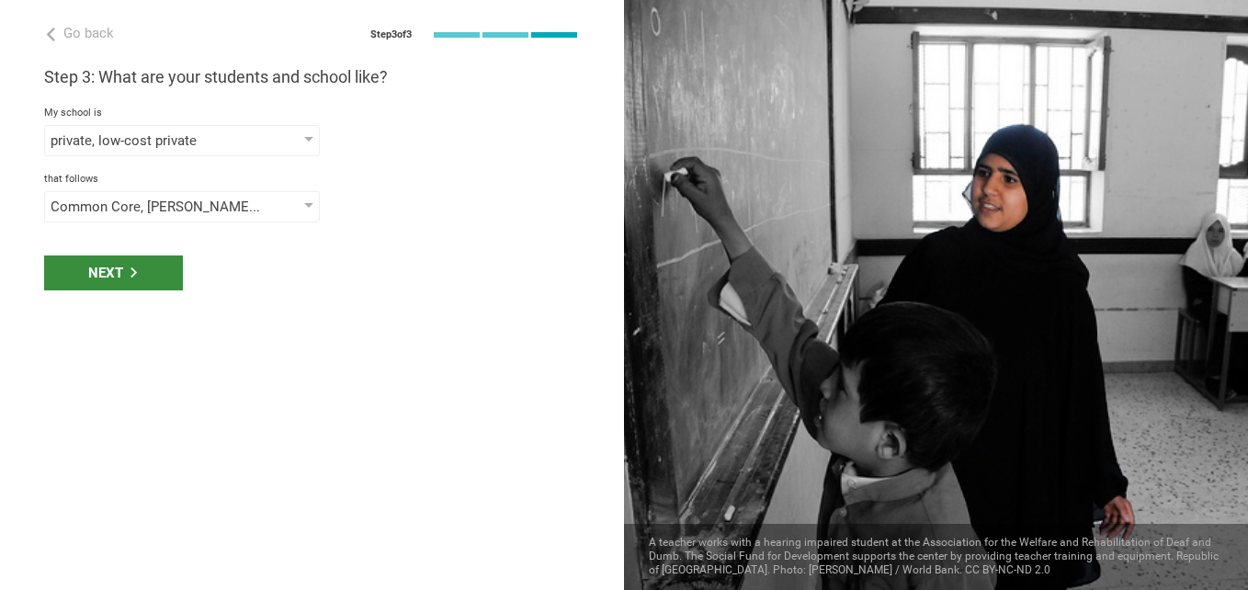
click at [95, 273] on div "Next" at bounding box center [113, 272] width 139 height 35
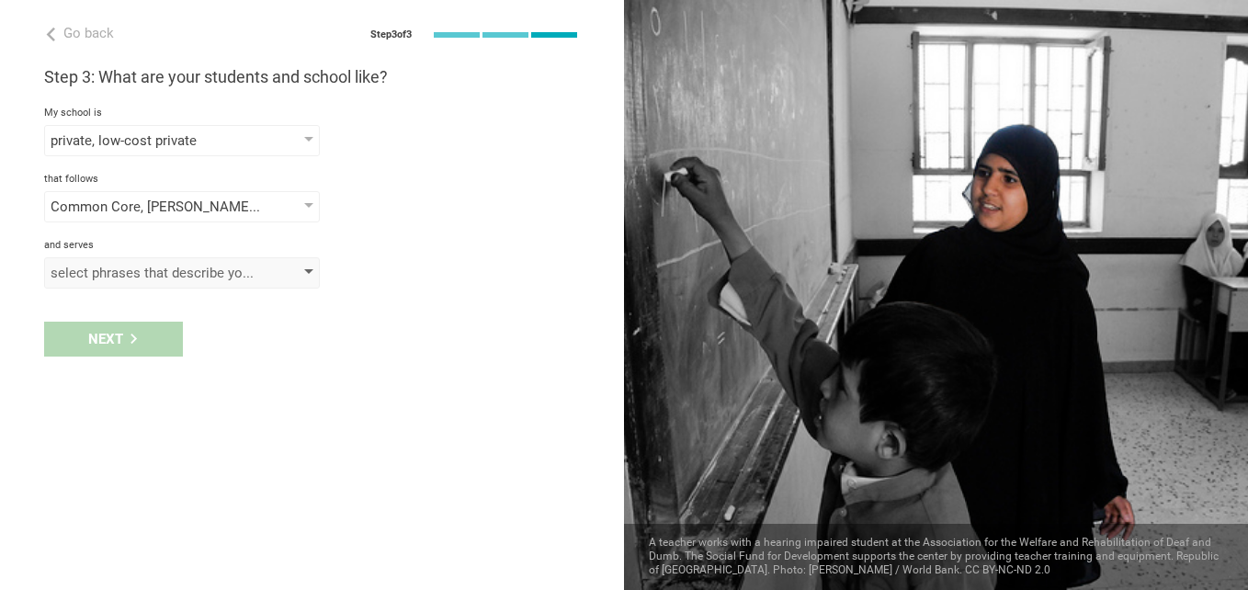
click at [312, 269] on div at bounding box center [308, 272] width 9 height 7
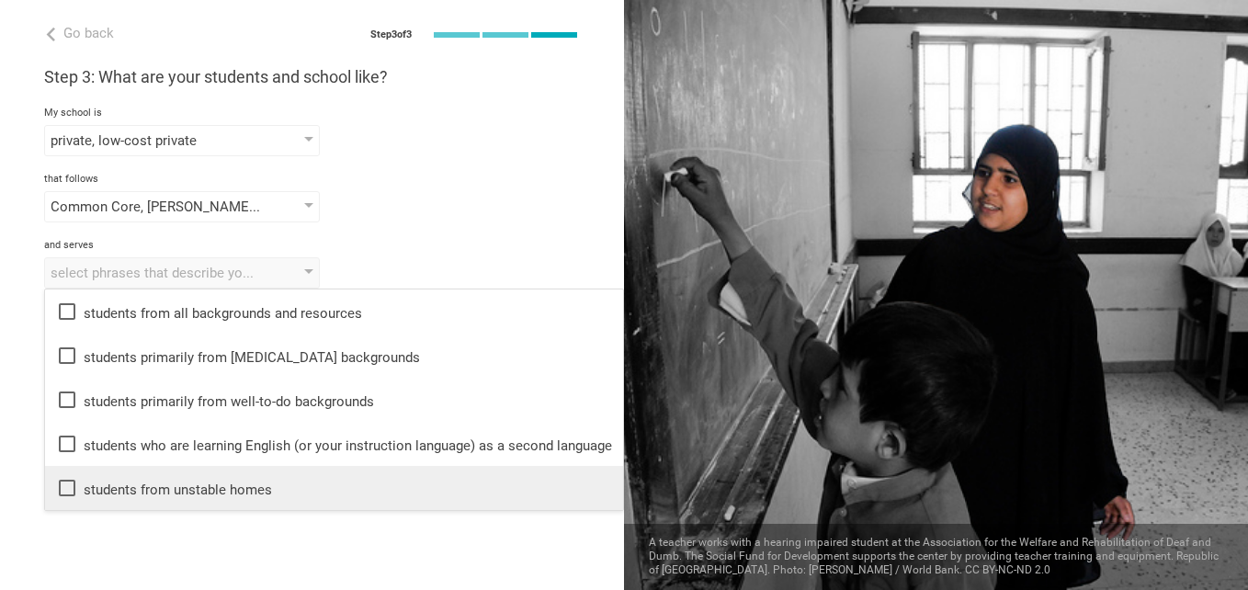
click at [74, 488] on icon at bounding box center [67, 488] width 17 height 17
click at [265, 528] on div "Go back Step 3 of 3 Welcome, Bar! You are almost all set. Just answer a few sim…" at bounding box center [312, 295] width 624 height 590
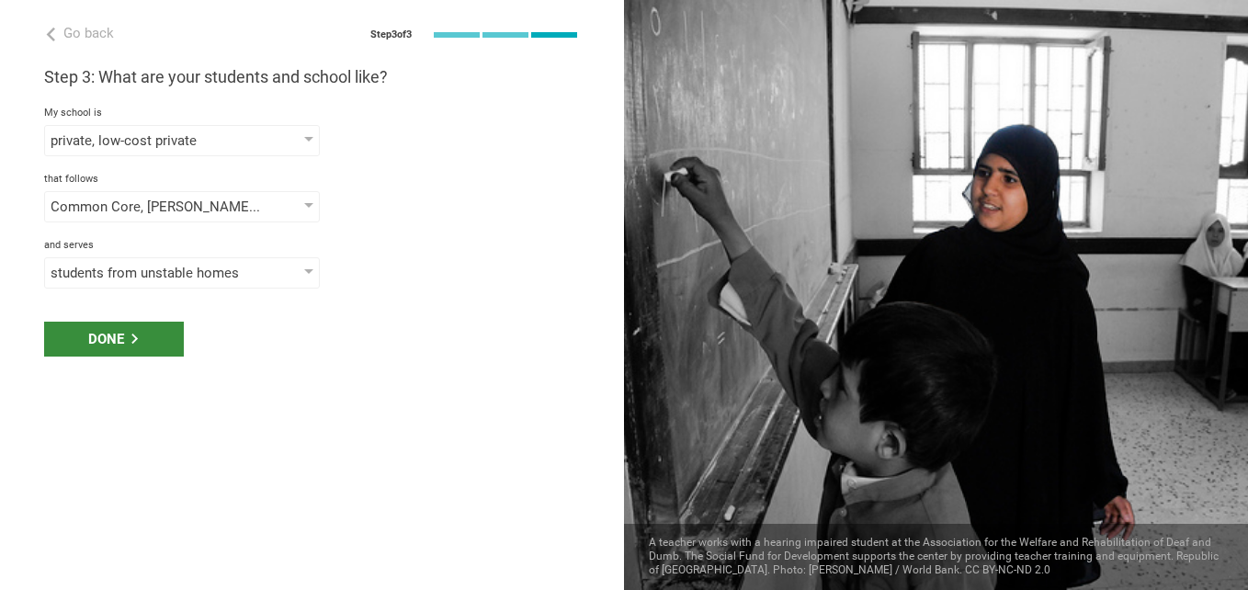
click at [113, 342] on div "Done" at bounding box center [114, 339] width 140 height 35
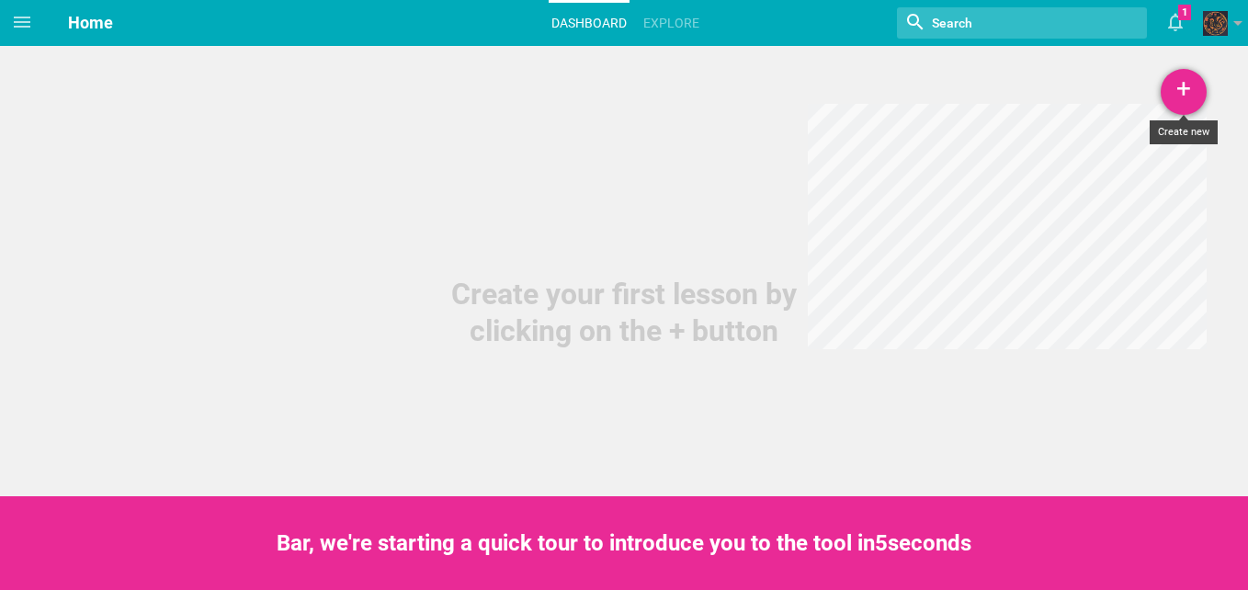
click at [1188, 83] on div "+" at bounding box center [1184, 92] width 46 height 46
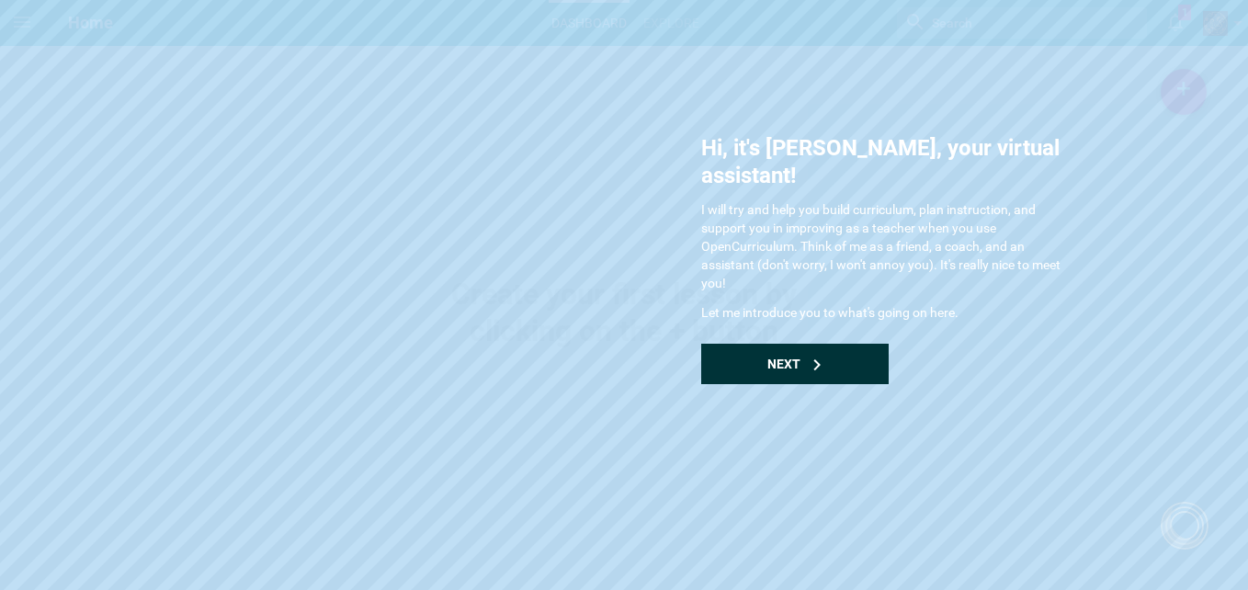
click at [779, 357] on span "Next" at bounding box center [783, 364] width 33 height 15
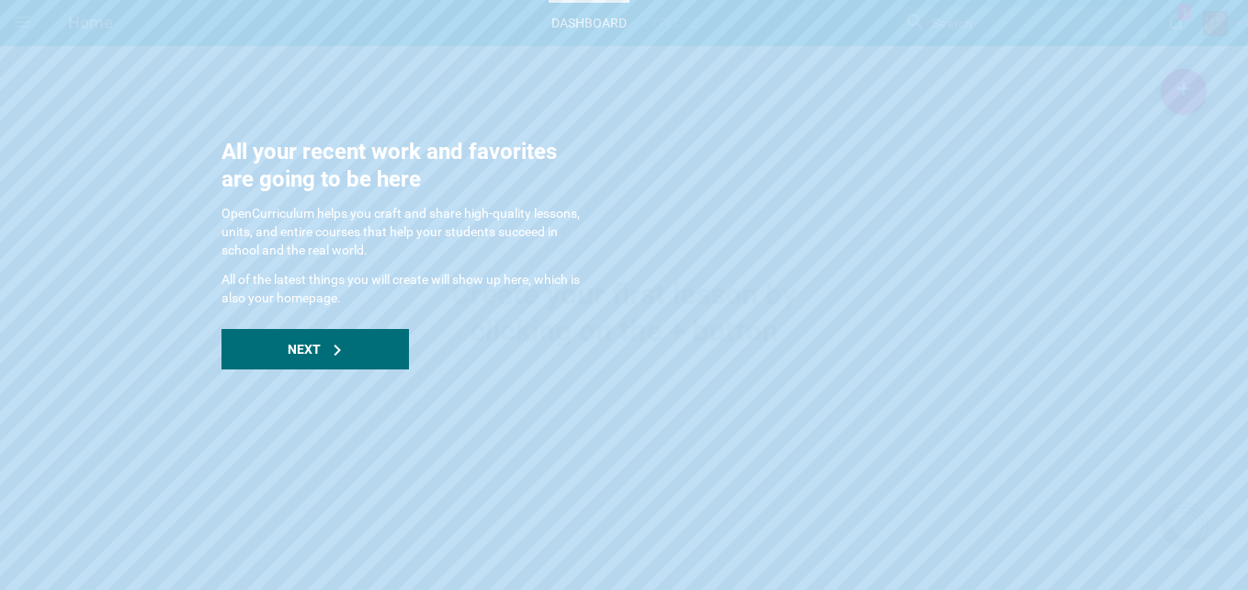
click at [293, 346] on span "Next" at bounding box center [304, 349] width 33 height 15
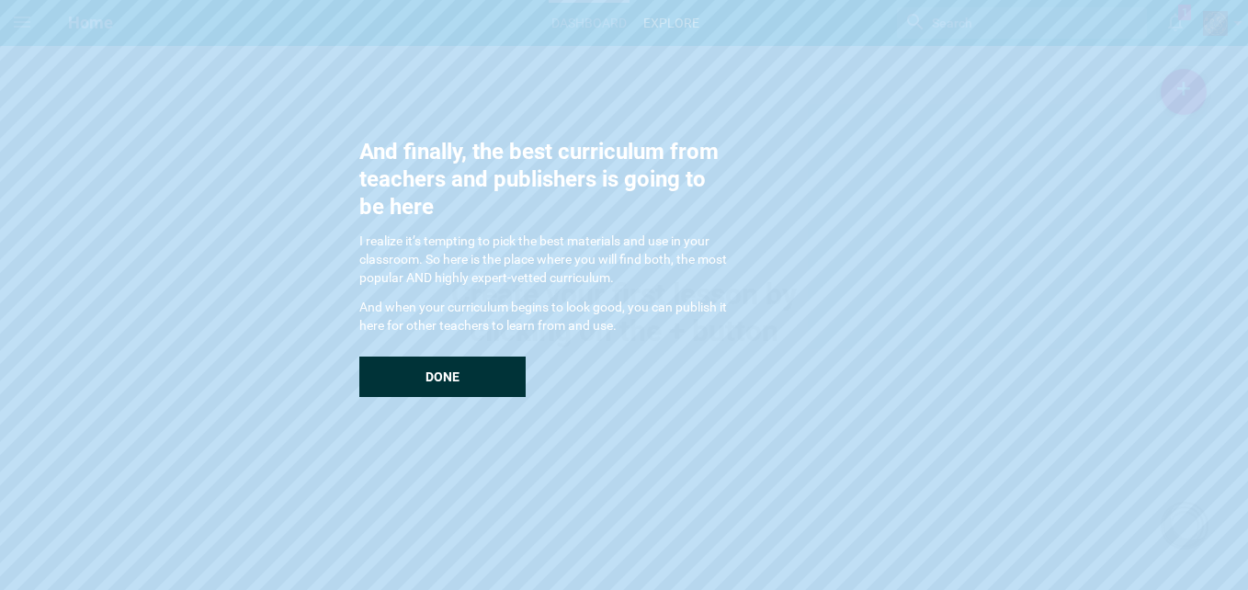
click at [445, 371] on span "Done" at bounding box center [442, 376] width 34 height 15
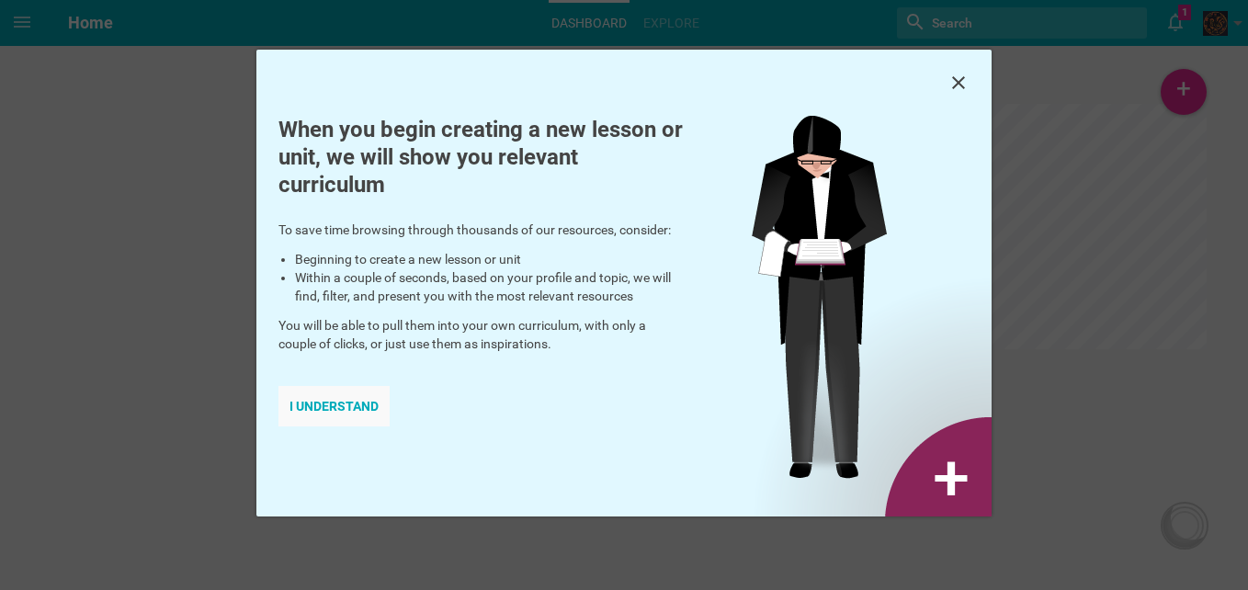
click at [347, 402] on div "I understand" at bounding box center [333, 406] width 111 height 40
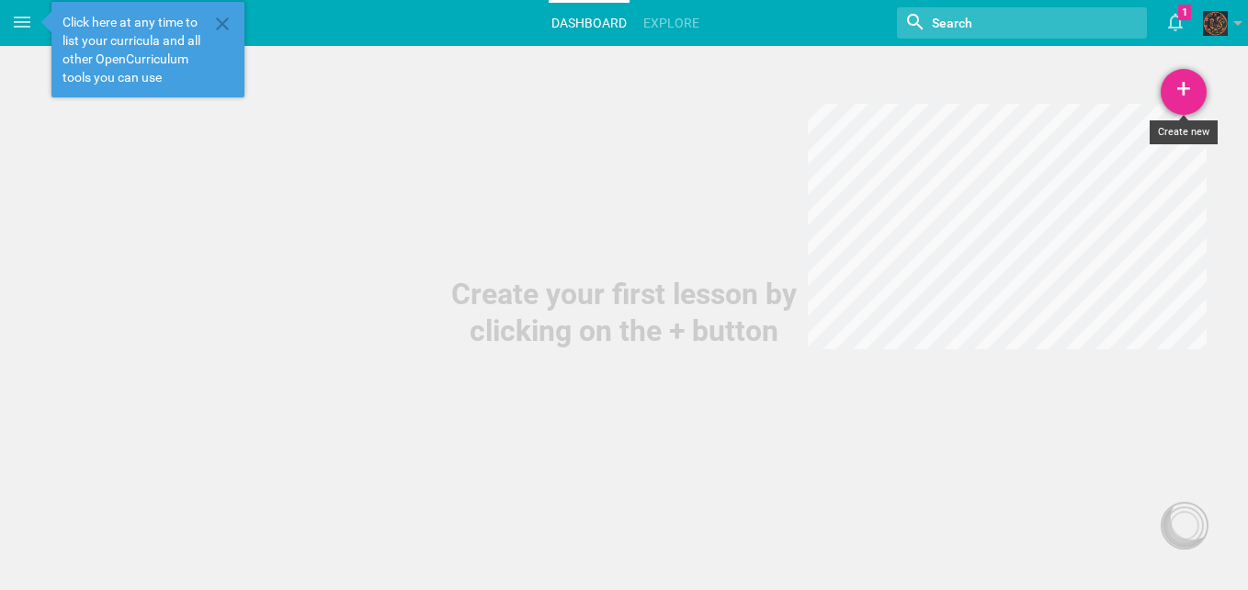
click at [1182, 76] on div "+" at bounding box center [1184, 92] width 46 height 46
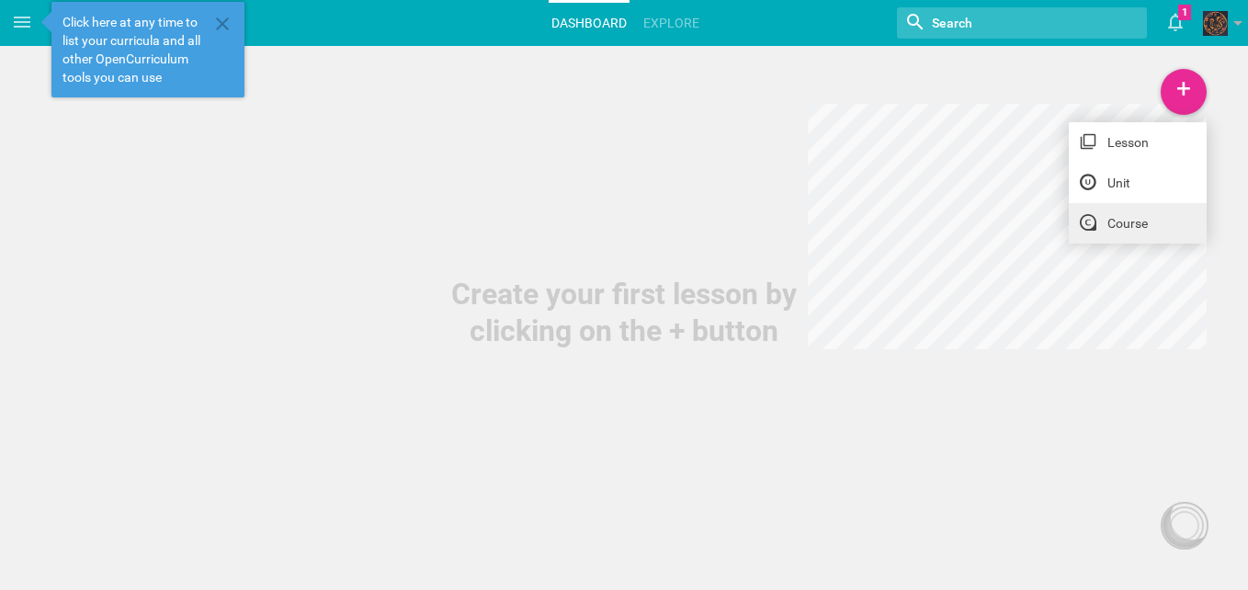
click at [1129, 223] on link "Course" at bounding box center [1138, 223] width 138 height 40
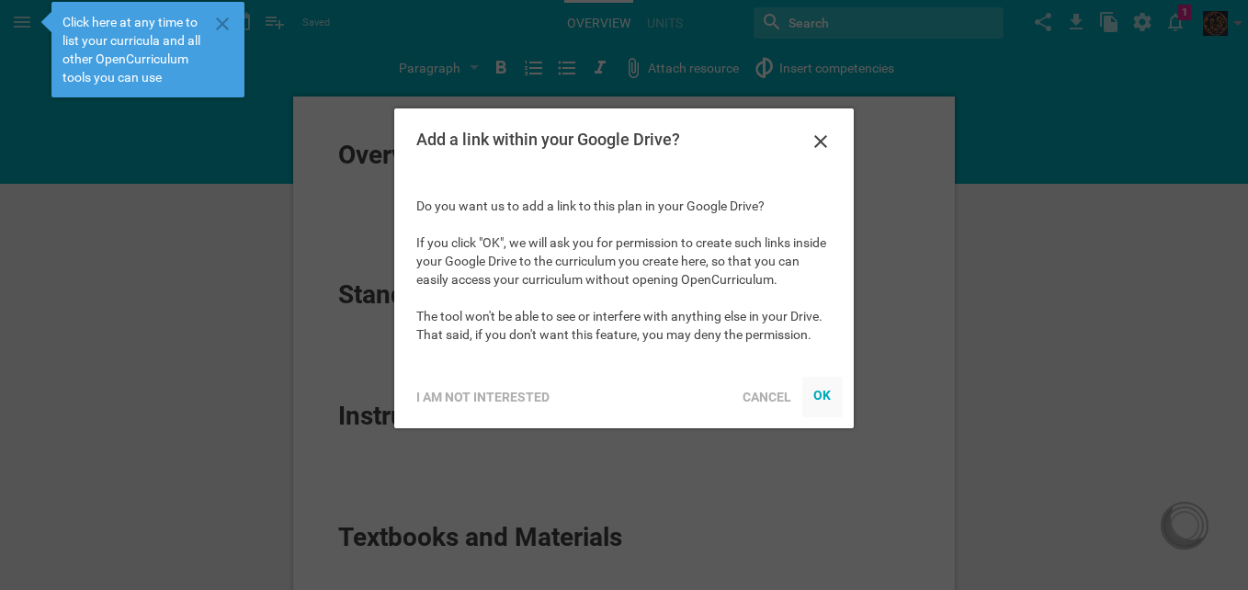
click at [822, 393] on div "OK" at bounding box center [822, 394] width 18 height 15
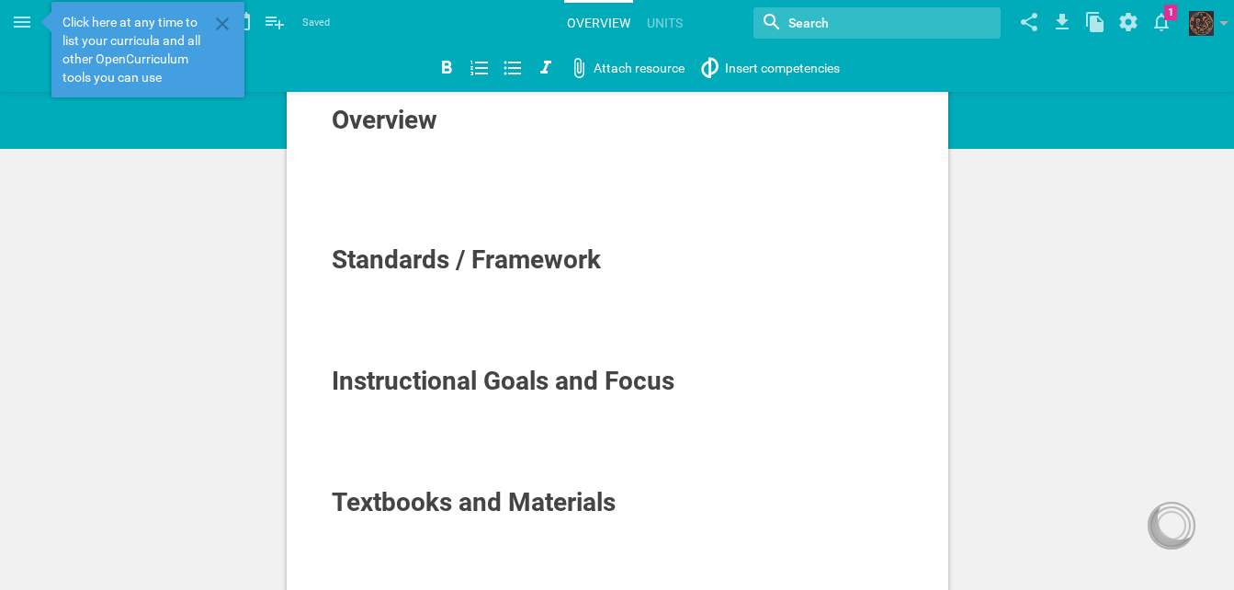
scroll to position [11, 0]
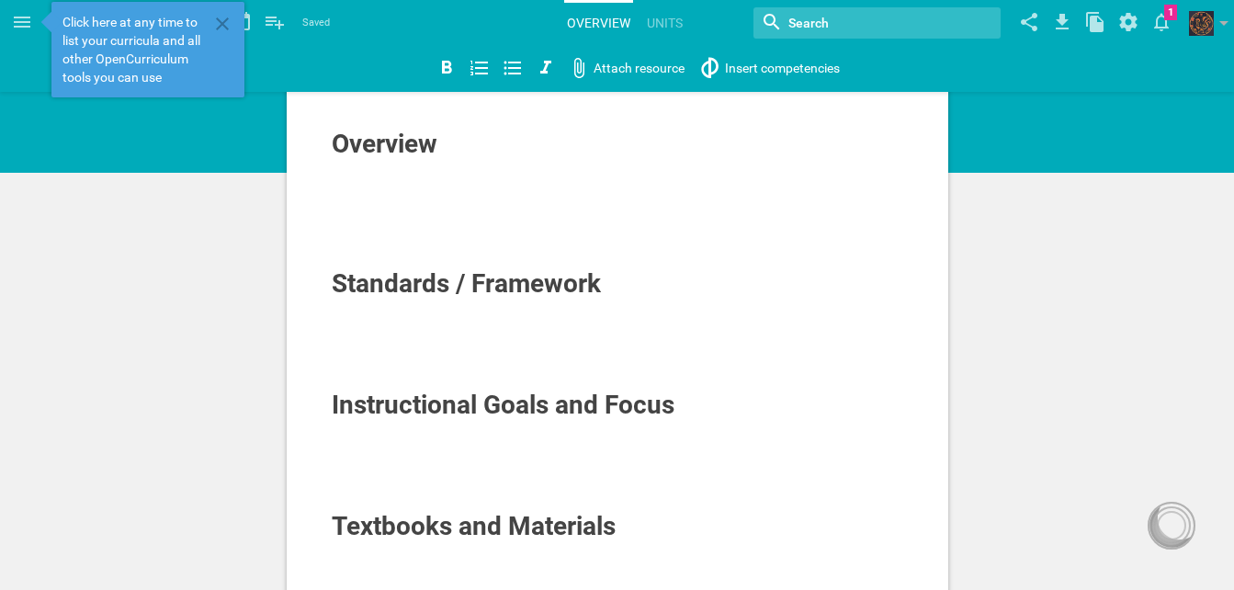
click at [424, 142] on span "Overview" at bounding box center [385, 144] width 106 height 30
click at [455, 147] on div "Overview" at bounding box center [618, 144] width 573 height 29
click at [223, 19] on icon at bounding box center [222, 24] width 22 height 22
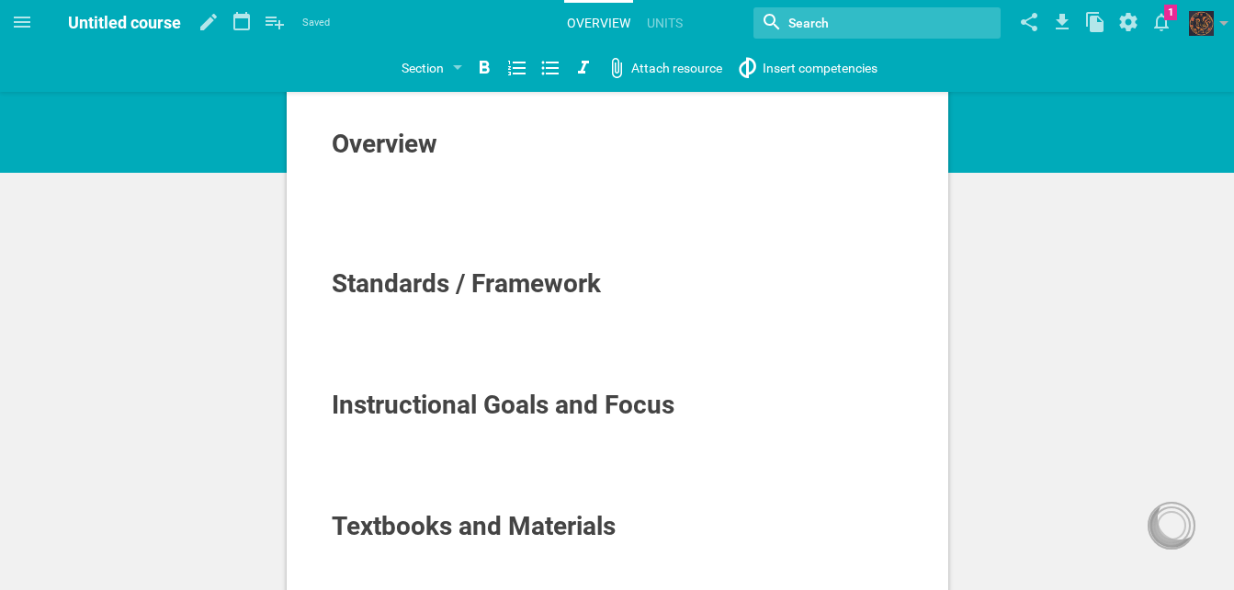
click at [388, 162] on div at bounding box center [618, 168] width 573 height 18
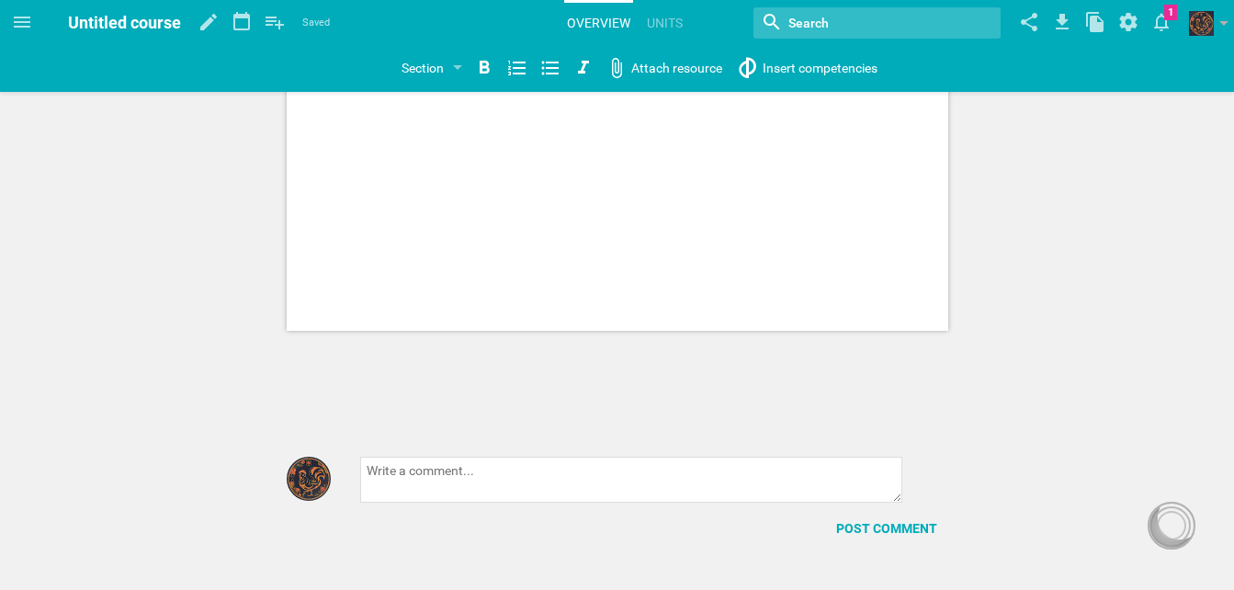
scroll to position [696, 0]
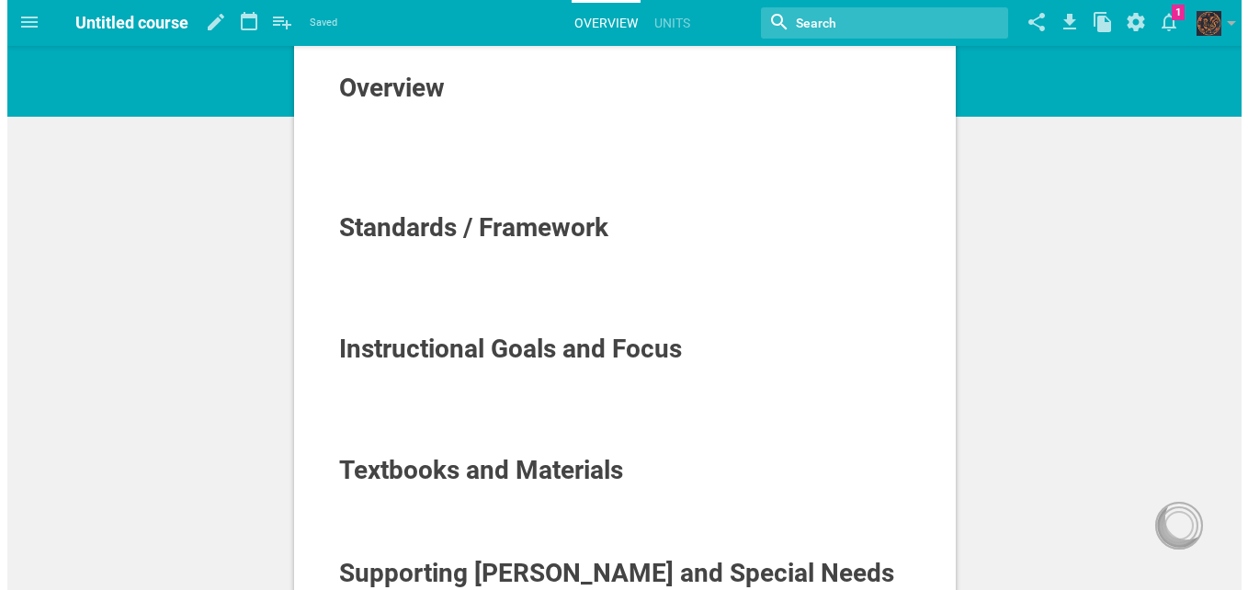
scroll to position [0, 0]
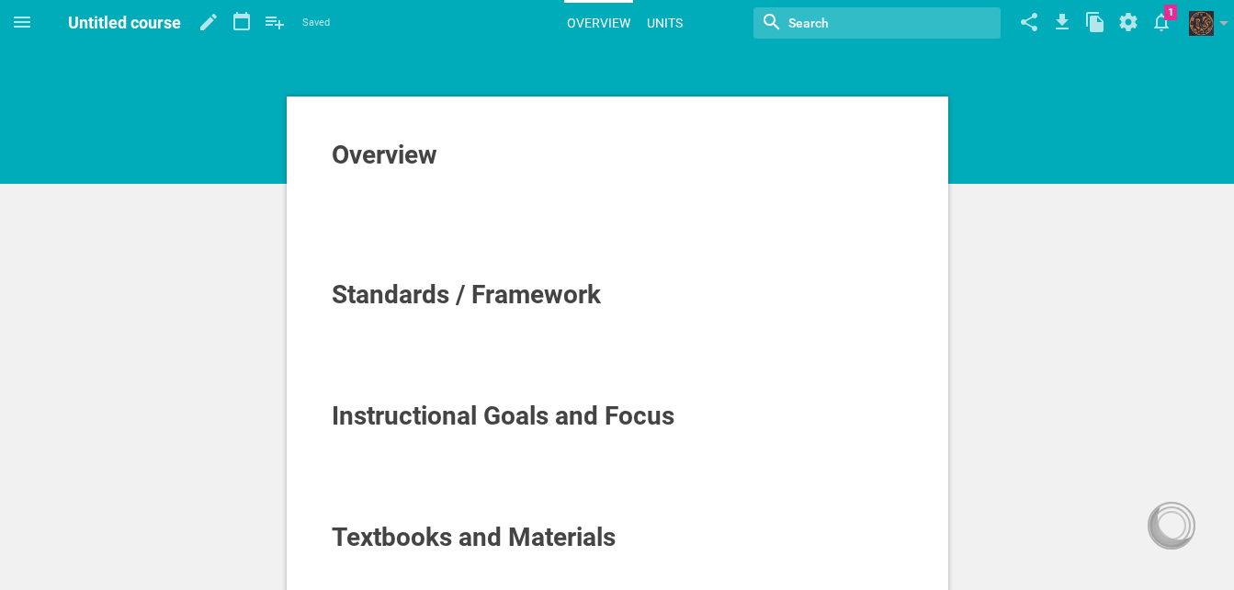
click at [658, 31] on link "Units" at bounding box center [664, 23] width 41 height 40
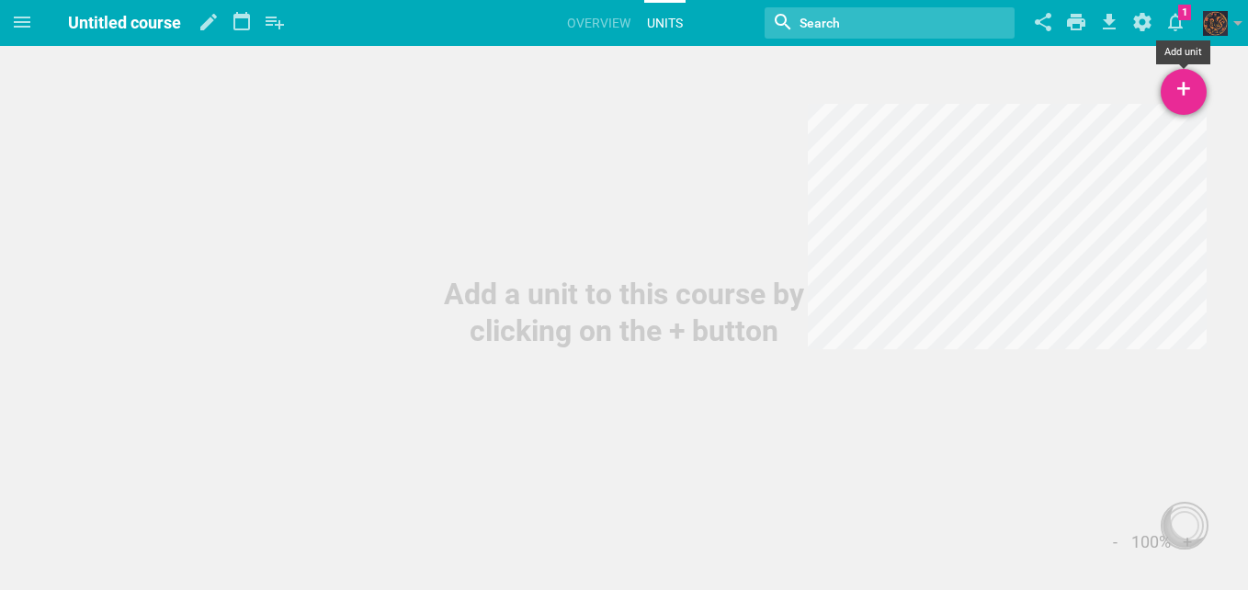
click at [1194, 87] on div "+" at bounding box center [1184, 92] width 46 height 46
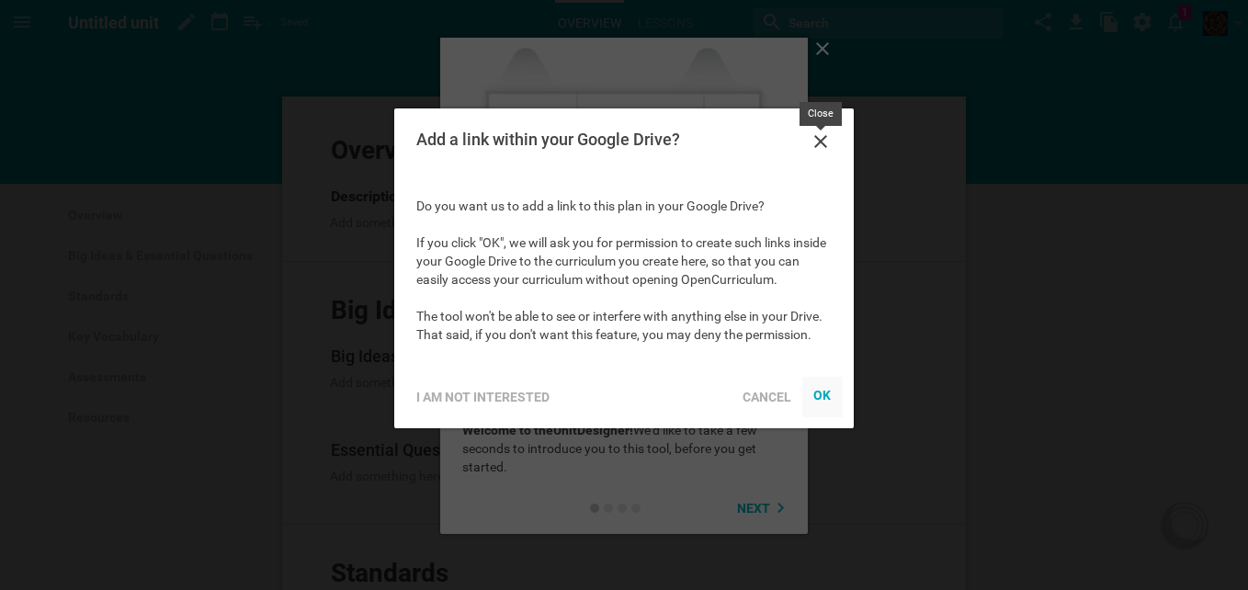
click at [825, 139] on icon at bounding box center [821, 141] width 22 height 22
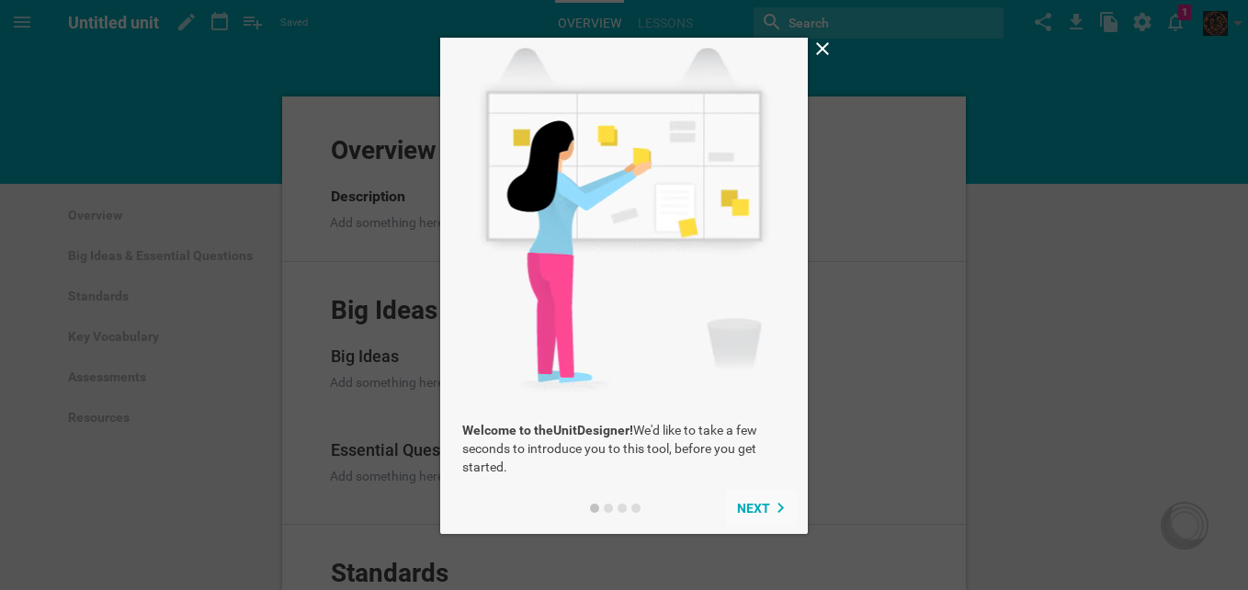
click at [757, 508] on span "Next" at bounding box center [753, 508] width 33 height 15
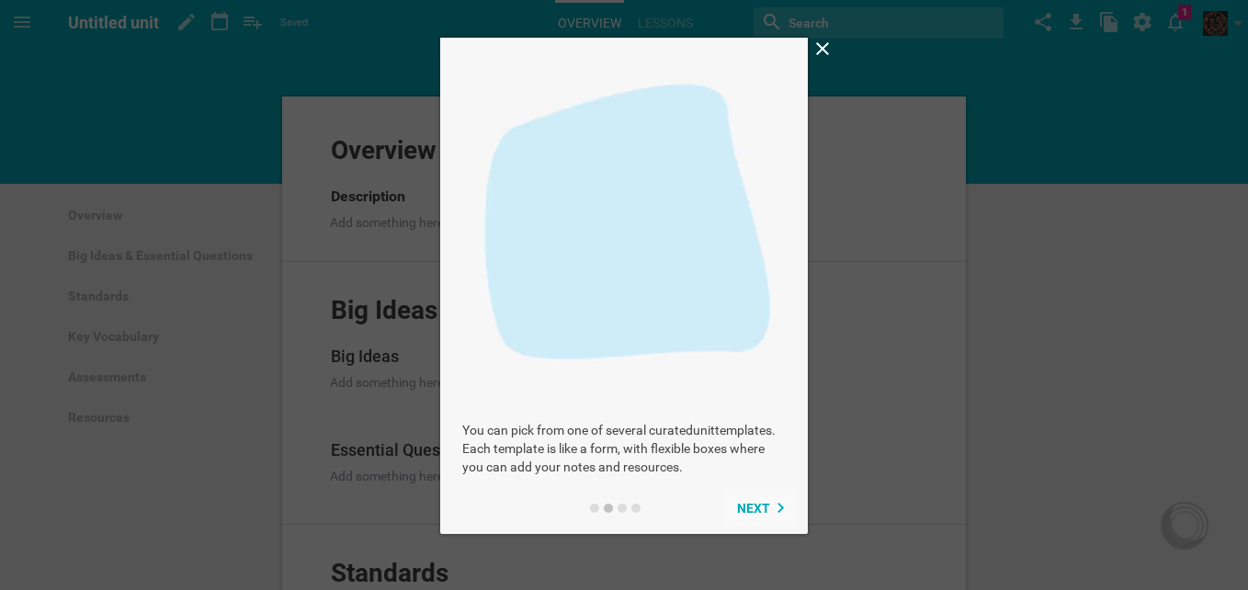
click at [754, 503] on span "Next" at bounding box center [753, 508] width 33 height 15
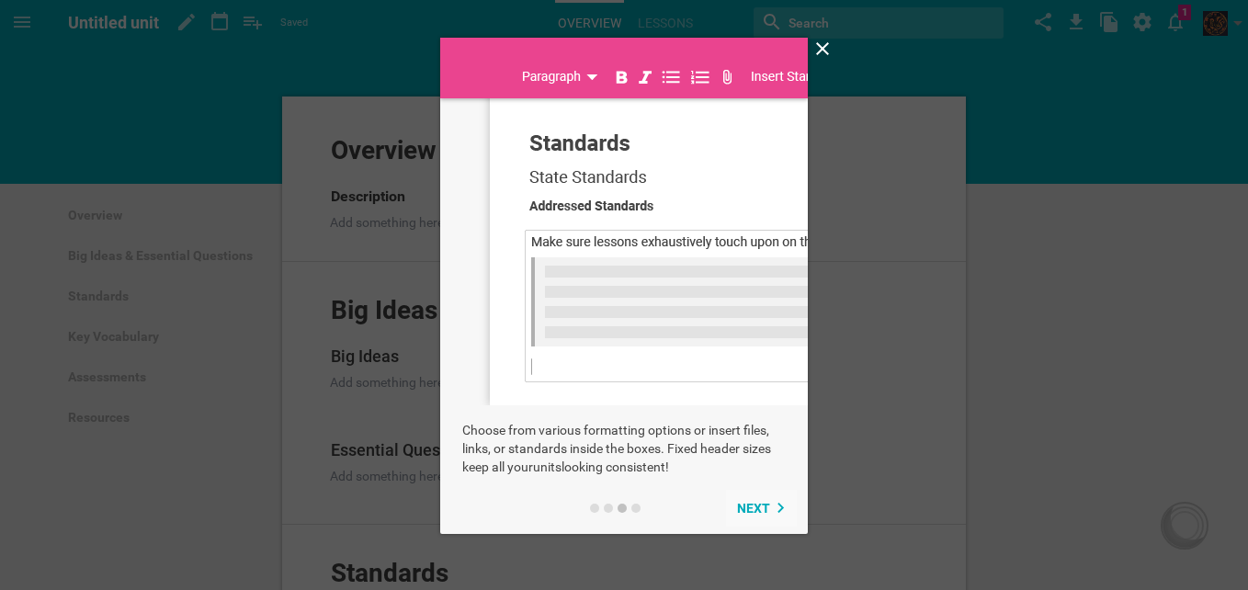
click at [754, 509] on span "Next" at bounding box center [753, 508] width 33 height 15
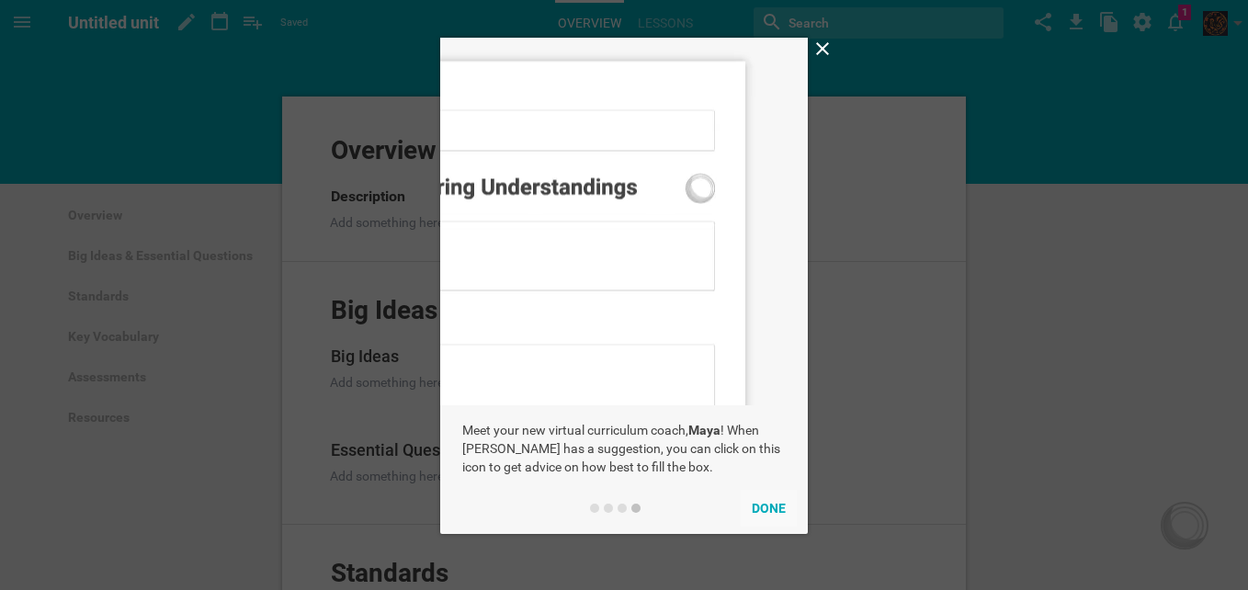
click at [765, 511] on button "Done" at bounding box center [769, 508] width 56 height 37
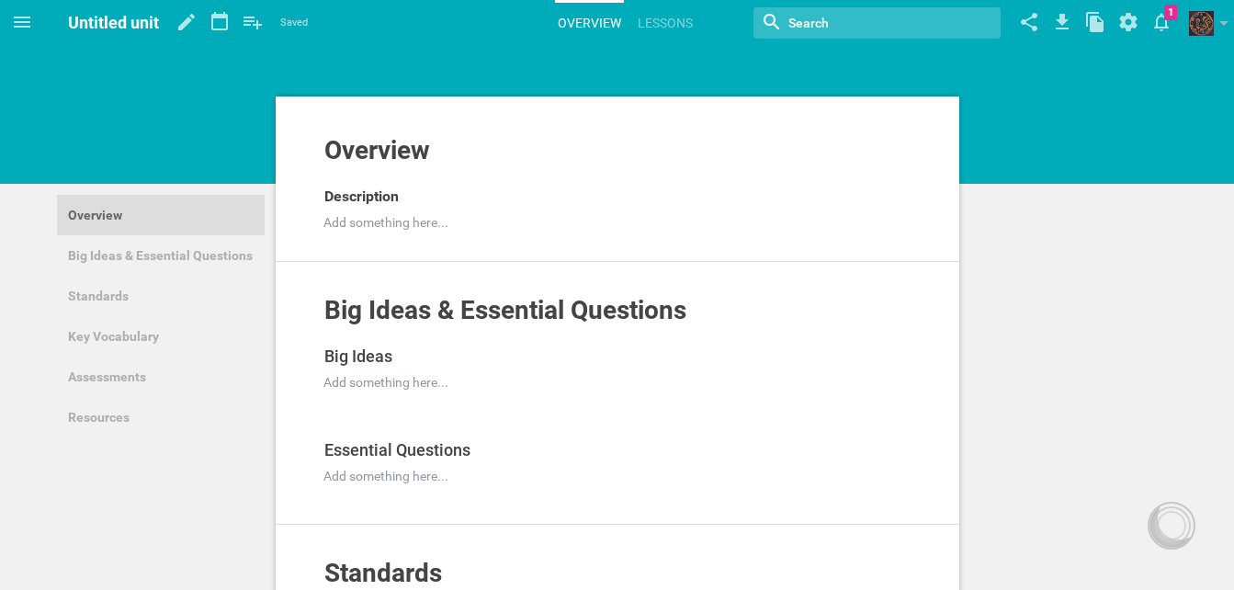
click at [115, 213] on link "Overview" at bounding box center [161, 215] width 208 height 40
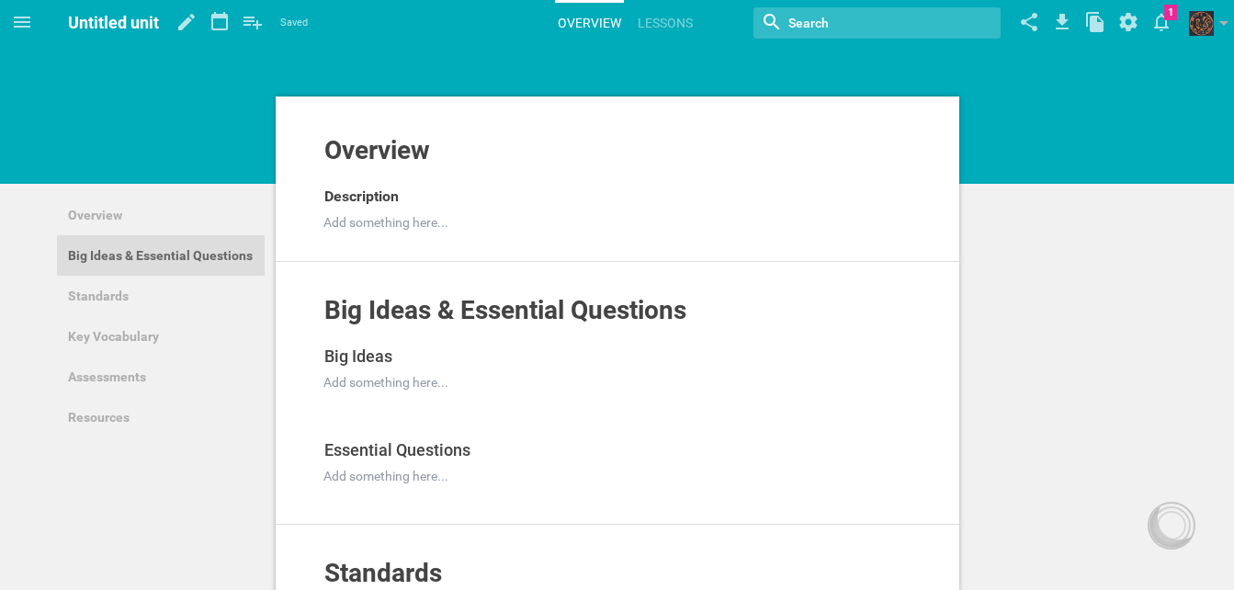
click at [106, 255] on link "Big Ideas & Essential Questions" at bounding box center [161, 255] width 208 height 40
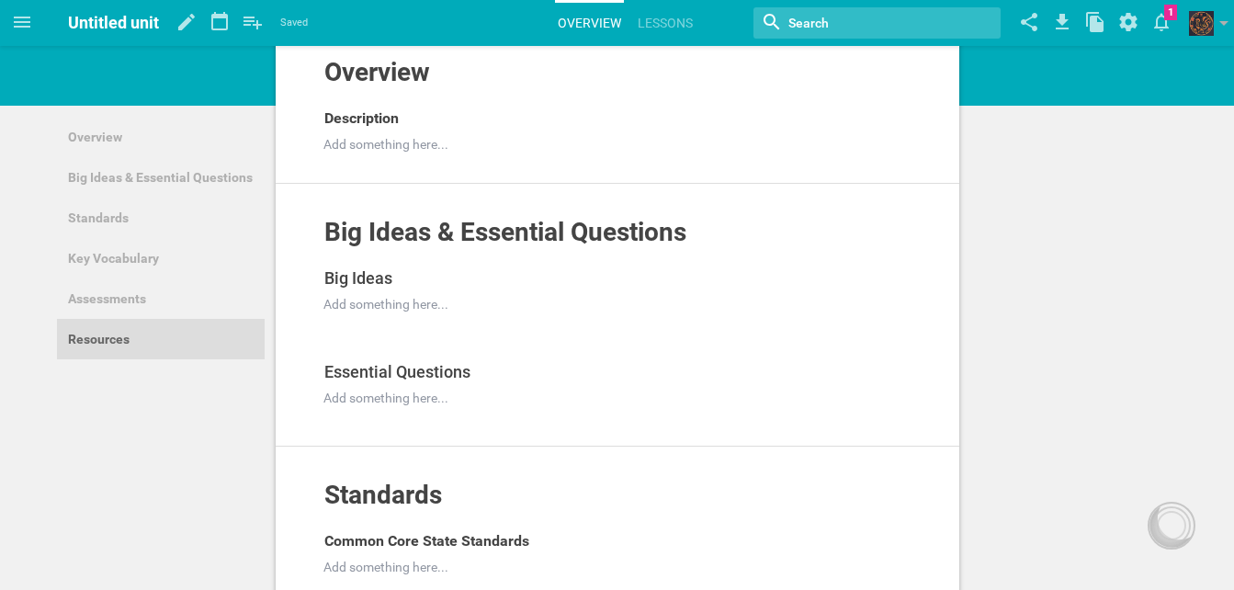
click at [111, 335] on link "Resources" at bounding box center [161, 339] width 208 height 40
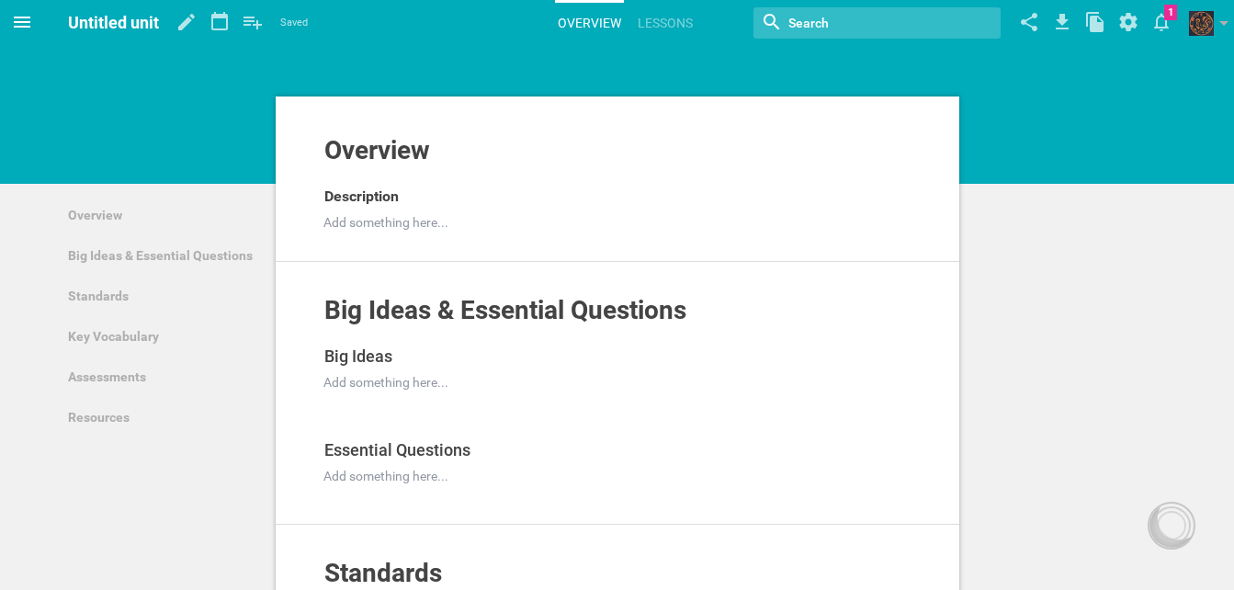
click at [24, 19] on icon at bounding box center [22, 22] width 22 height 22
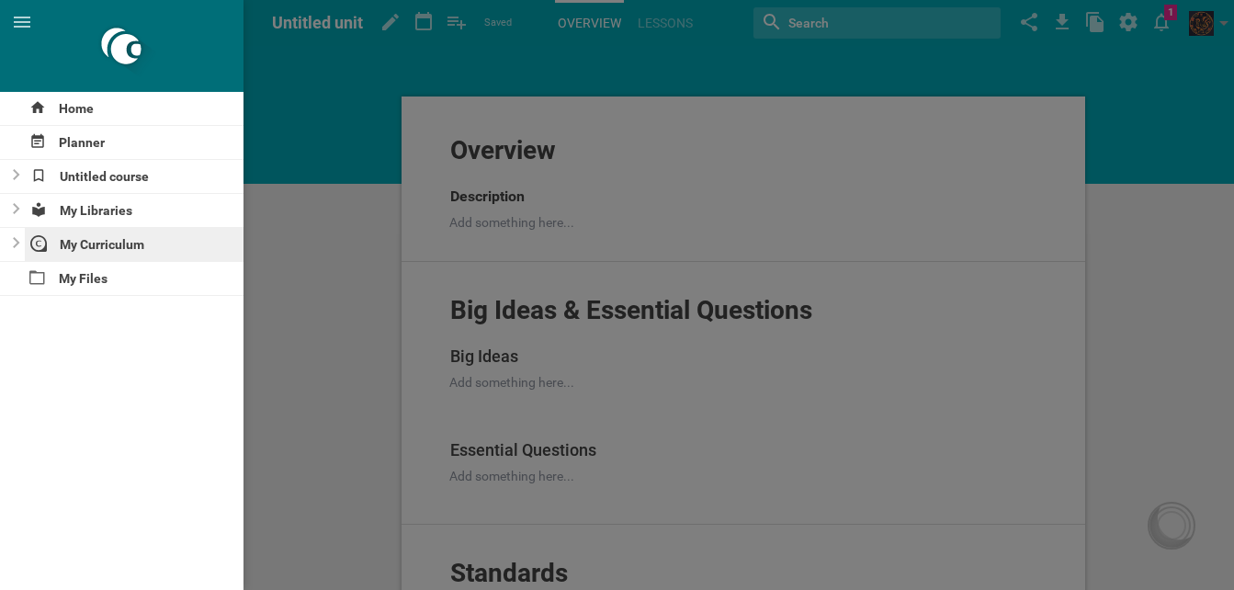
click at [133, 241] on div "My Curriculum" at bounding box center [135, 244] width 220 height 33
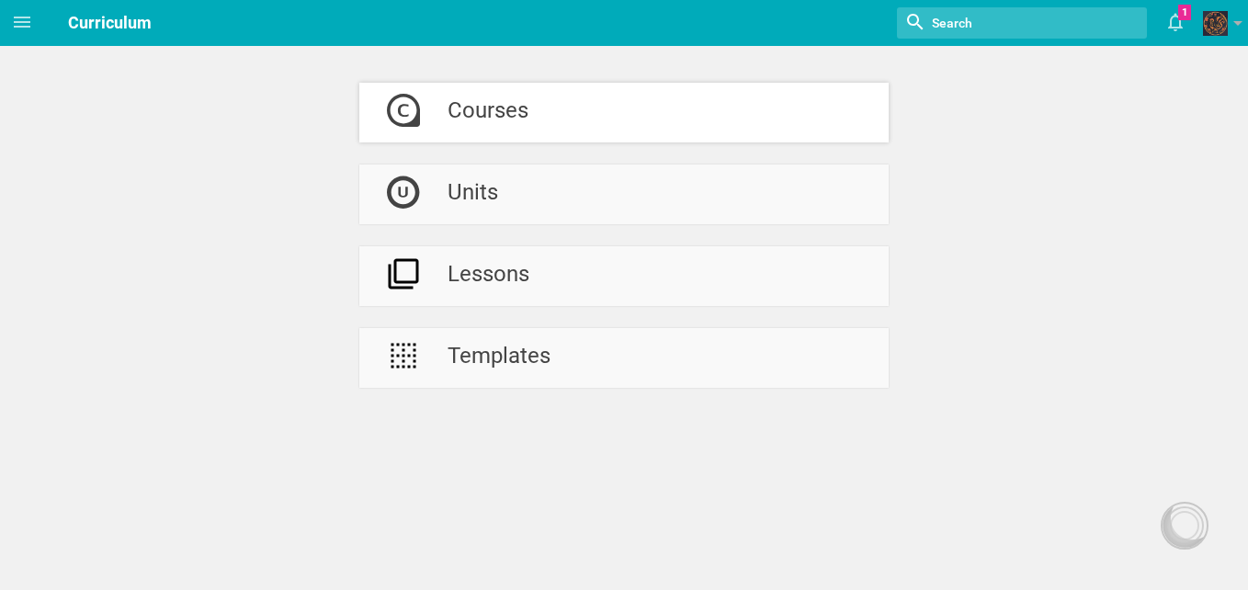
click at [493, 122] on div "Courses" at bounding box center [488, 113] width 81 height 60
